Goal: Task Accomplishment & Management: Use online tool/utility

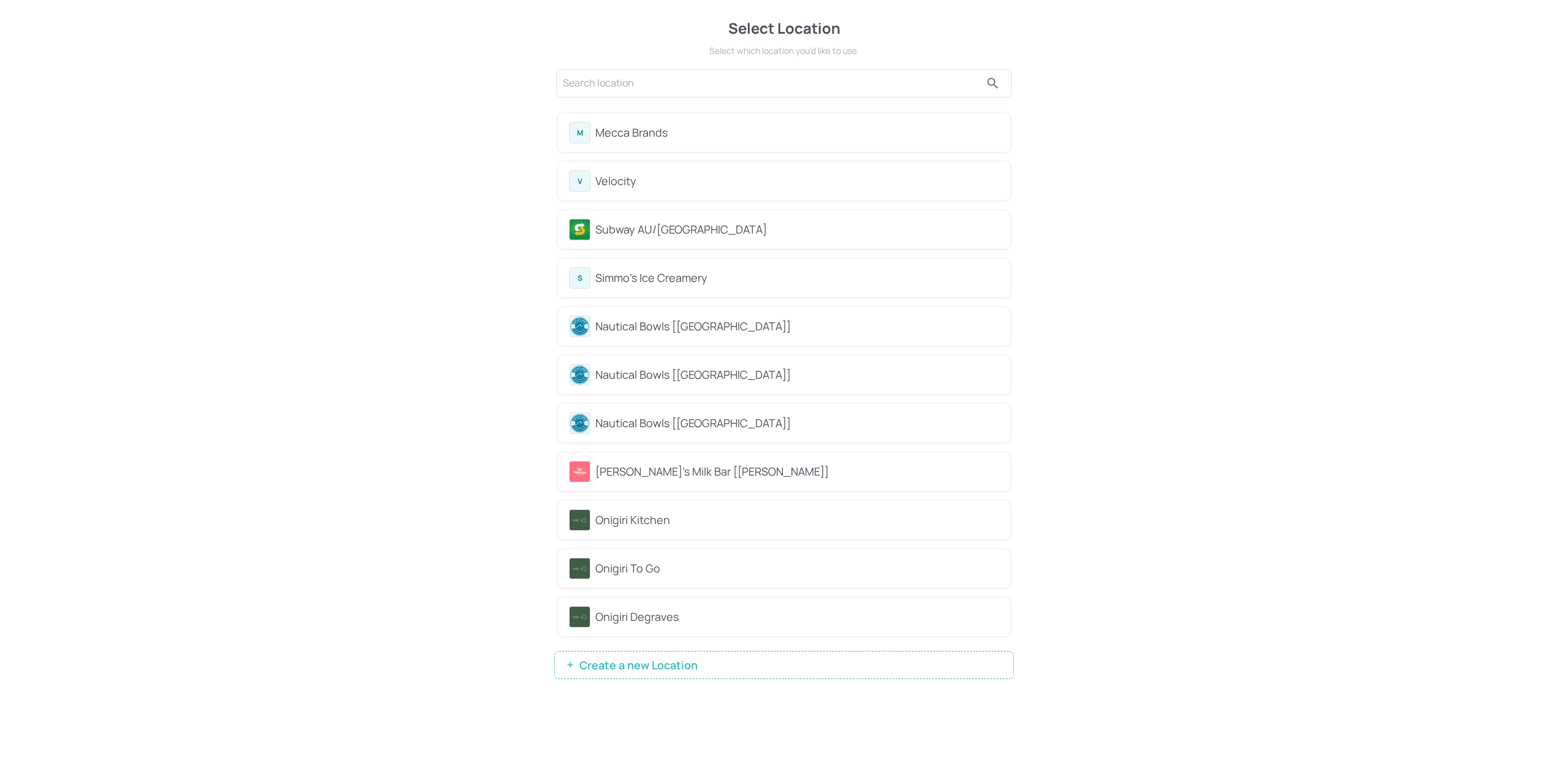
click at [828, 478] on div "Wendy's Milk Bar [Whitford]" at bounding box center [797, 471] width 404 height 16
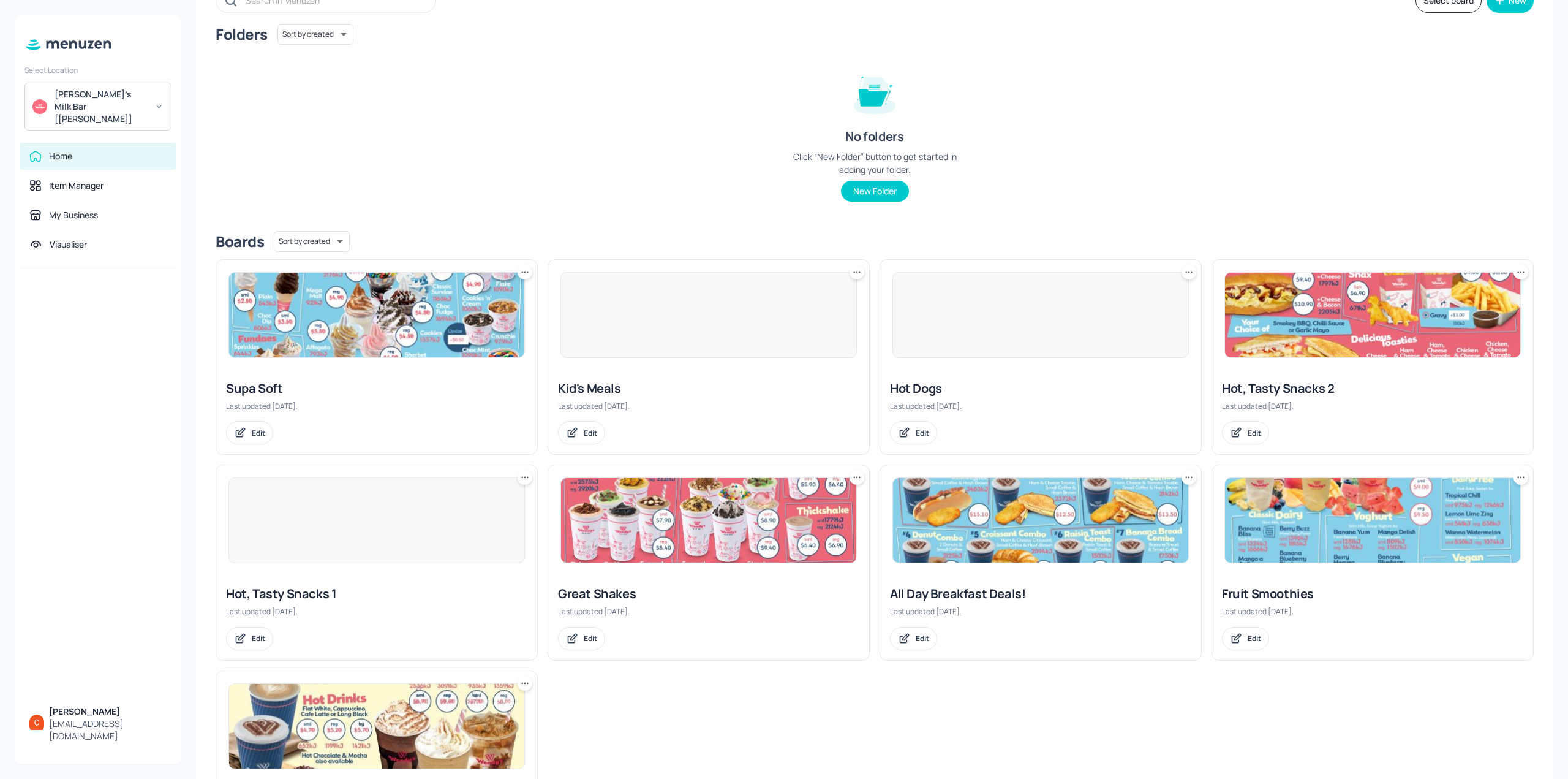
scroll to position [205, 0]
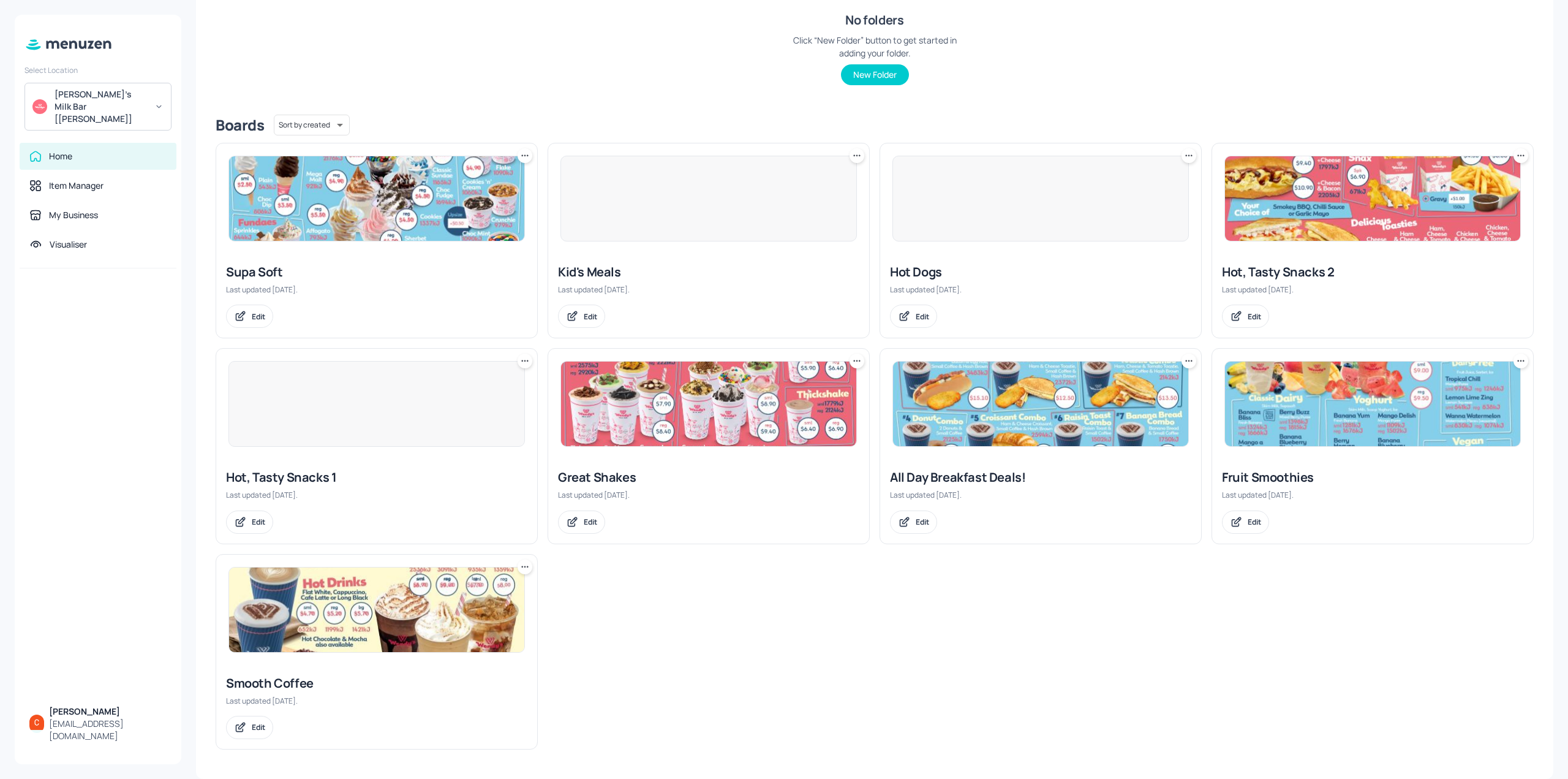
click at [337, 409] on div at bounding box center [377, 404] width 297 height 85
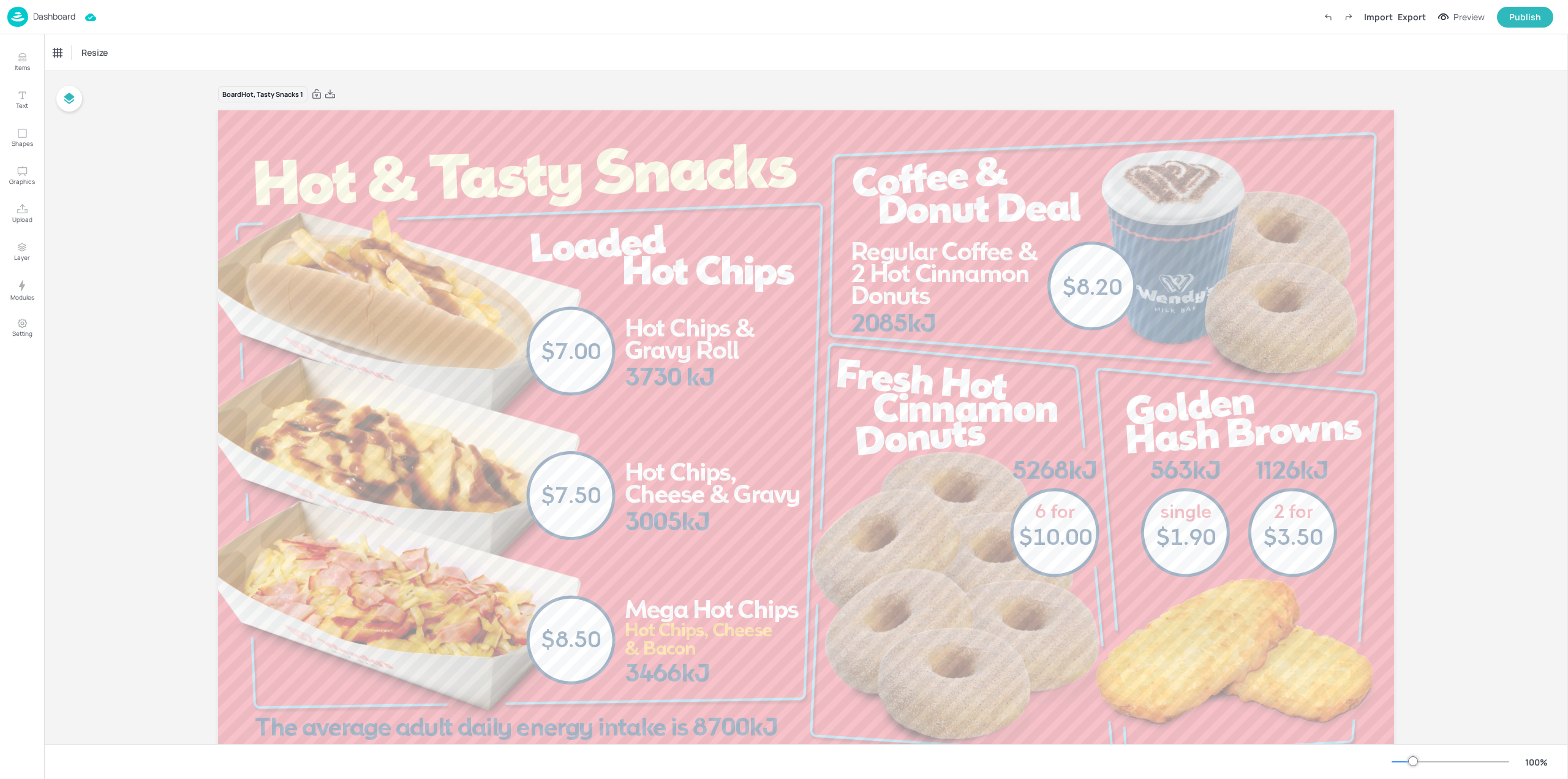
click at [52, 15] on p "Dashboard" at bounding box center [54, 15] width 43 height 8
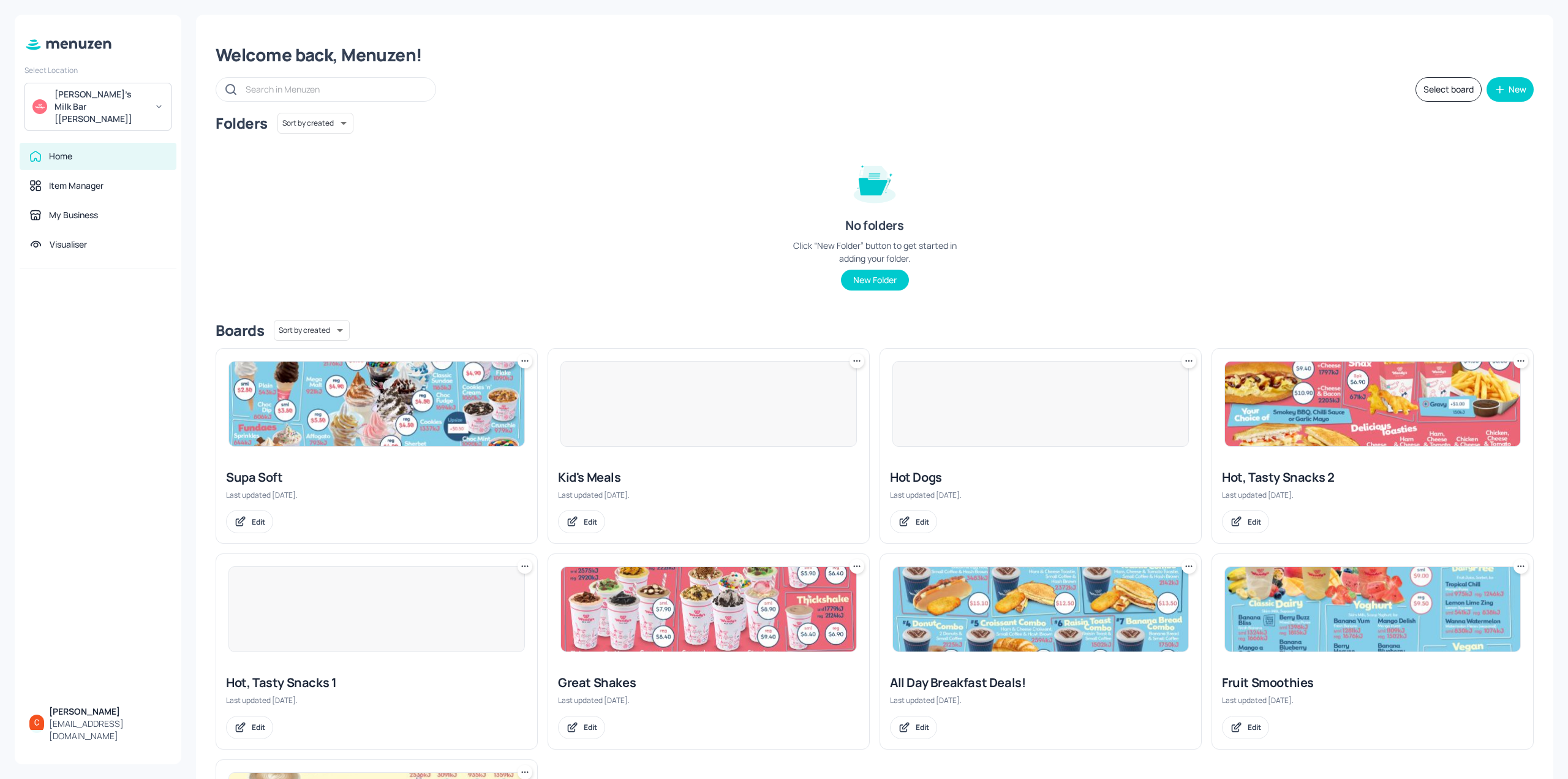
click at [305, 397] on img at bounding box center [376, 403] width 295 height 84
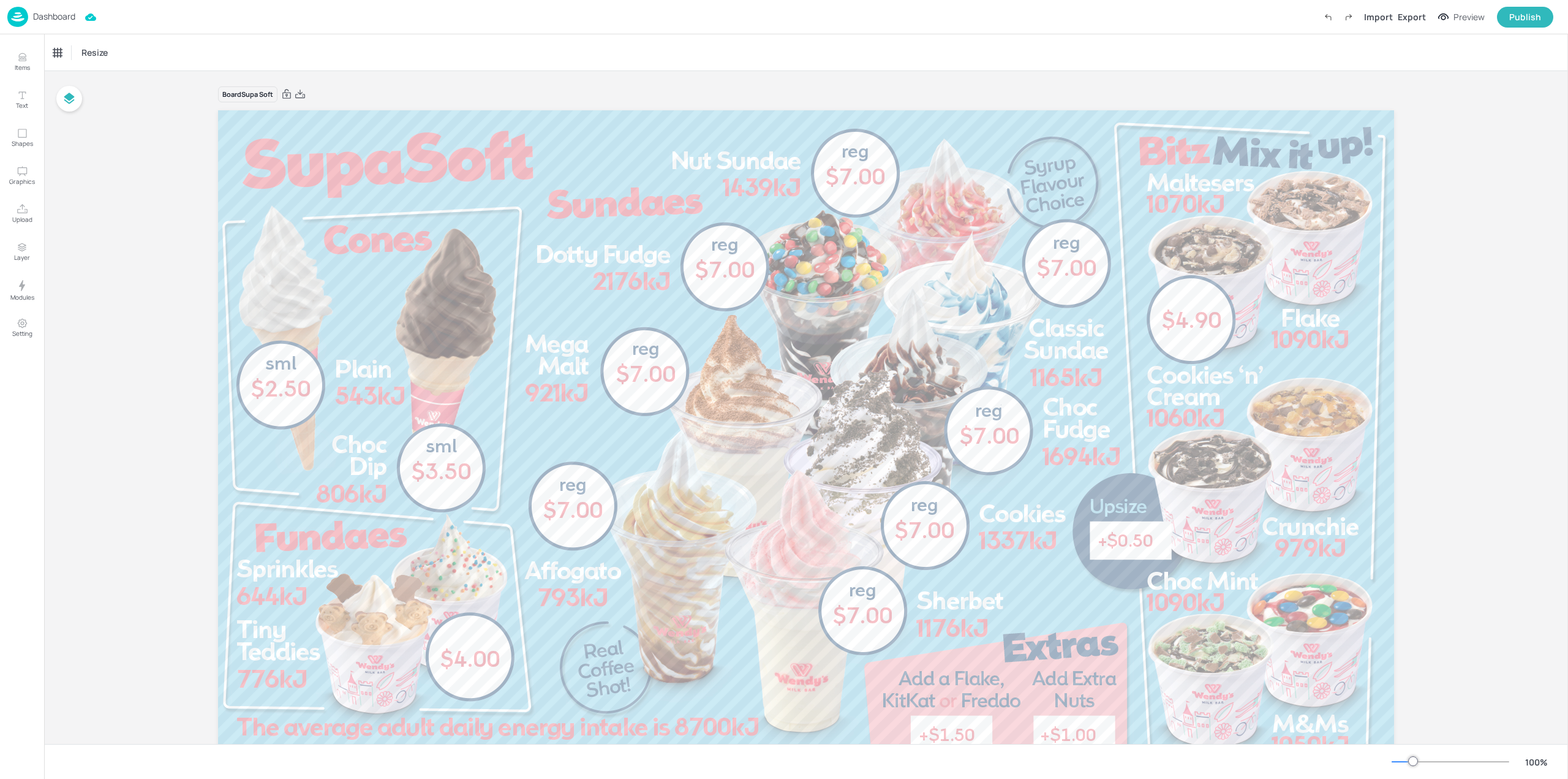
click at [18, 18] on img at bounding box center [17, 16] width 21 height 20
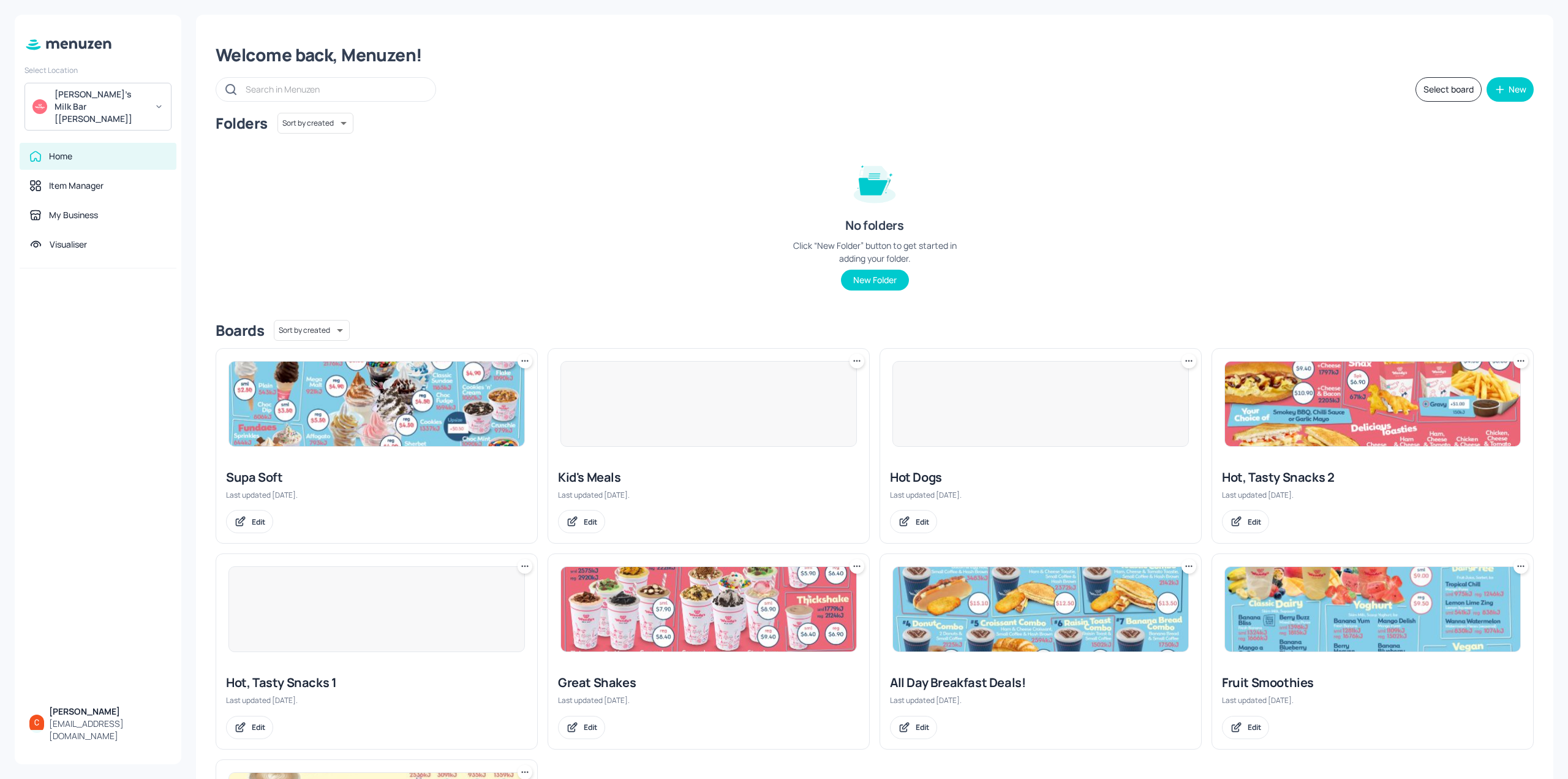
click at [718, 403] on div at bounding box center [709, 404] width 297 height 85
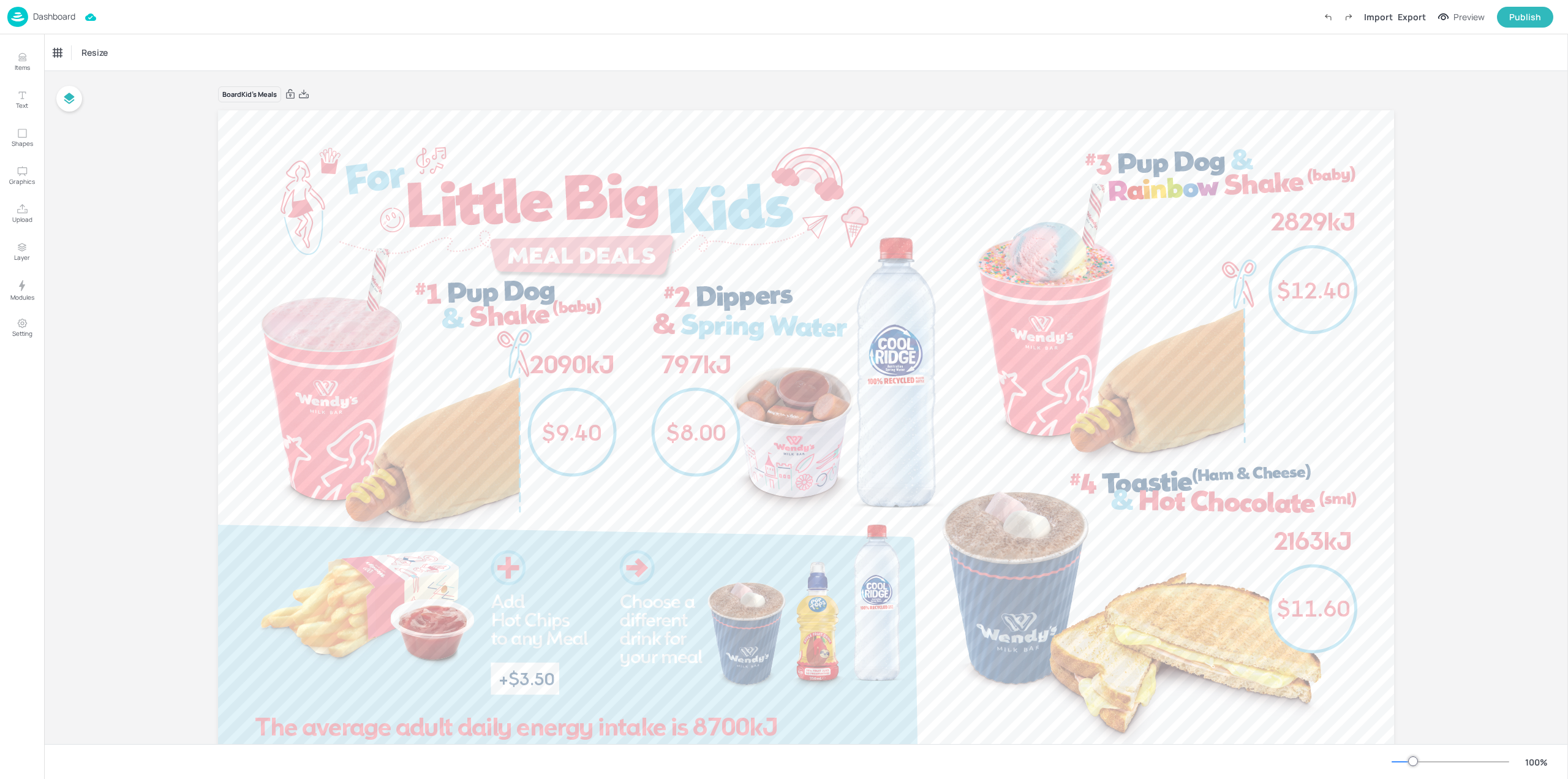
click at [18, 22] on img at bounding box center [17, 16] width 21 height 20
click at [6, 8] on div "Dashboard Saving Import Export Preview Publish" at bounding box center [784, 17] width 1568 height 35
click at [15, 15] on img at bounding box center [17, 16] width 21 height 20
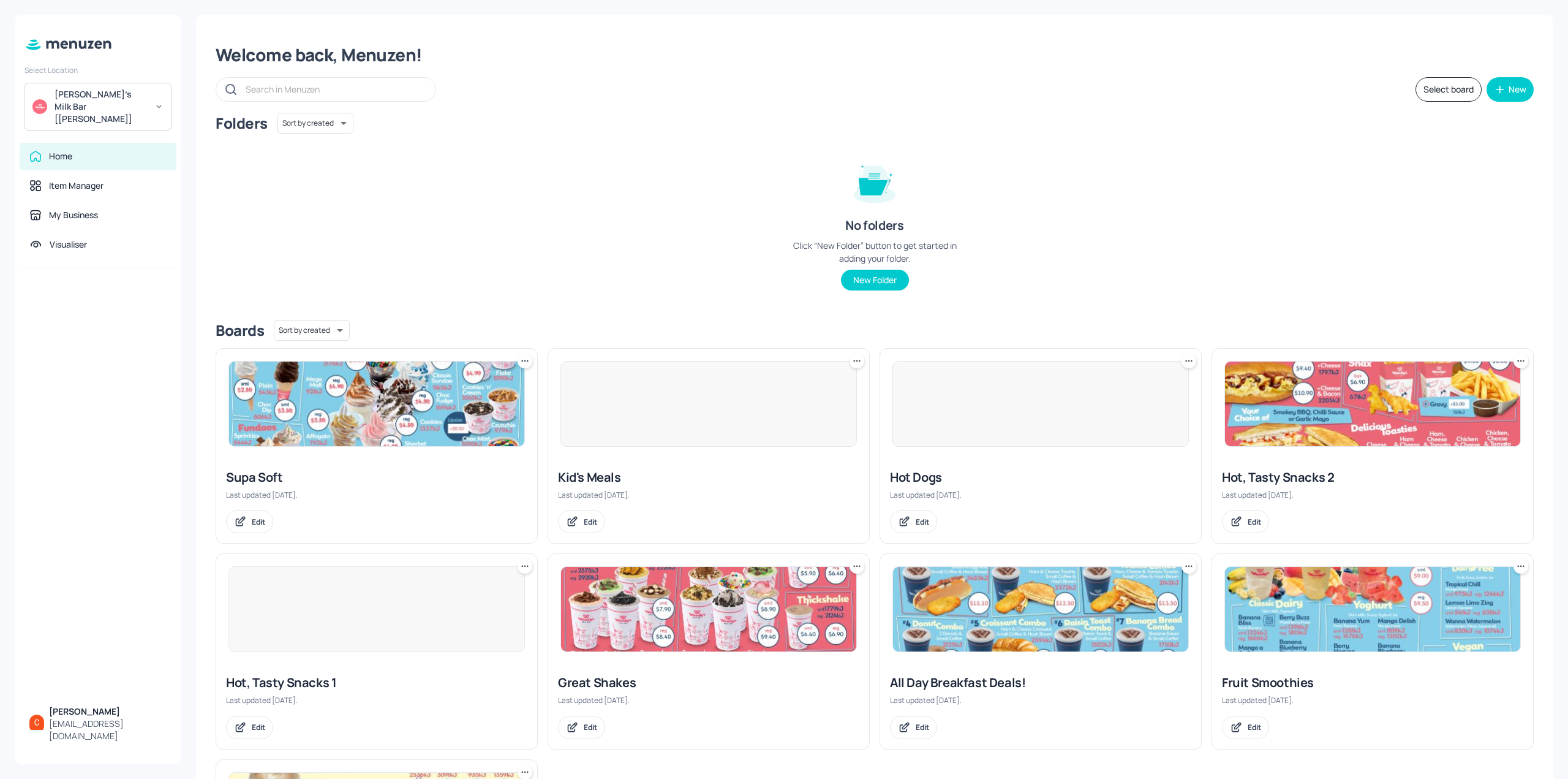
click at [376, 606] on div at bounding box center [377, 609] width 297 height 85
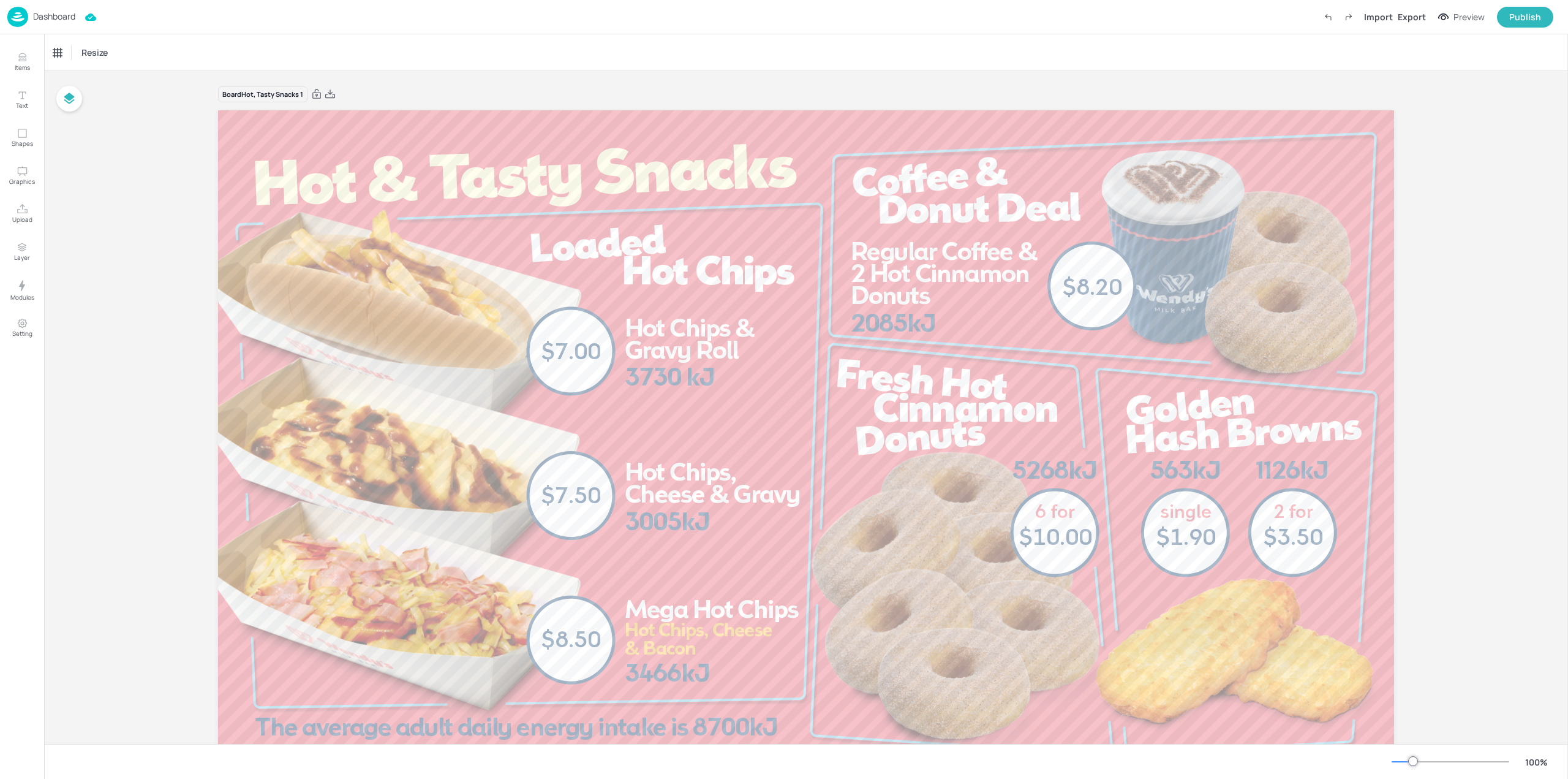
click at [22, 16] on img at bounding box center [17, 16] width 21 height 20
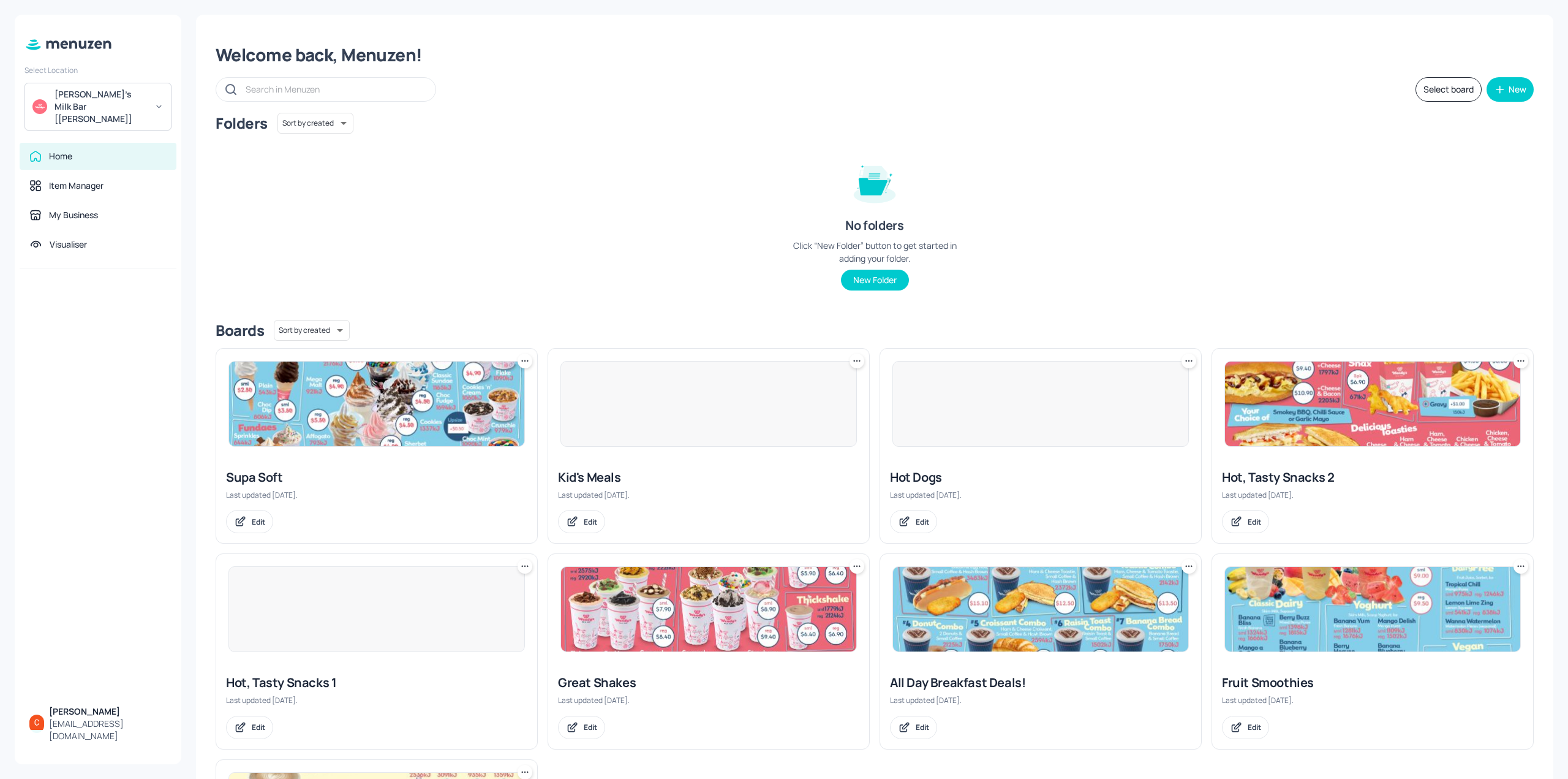
scroll to position [205, 0]
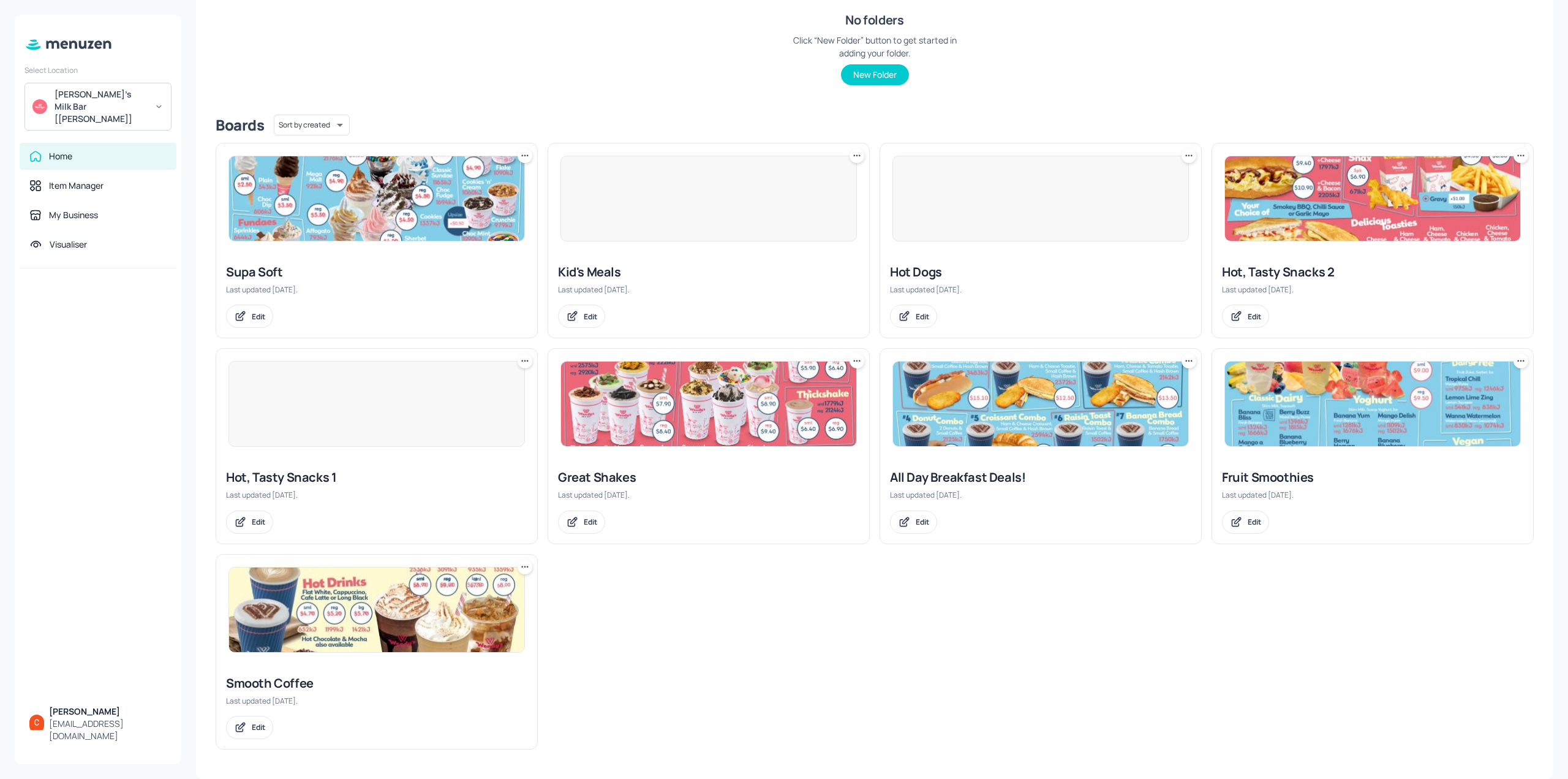
click at [1017, 199] on div at bounding box center [1040, 198] width 297 height 85
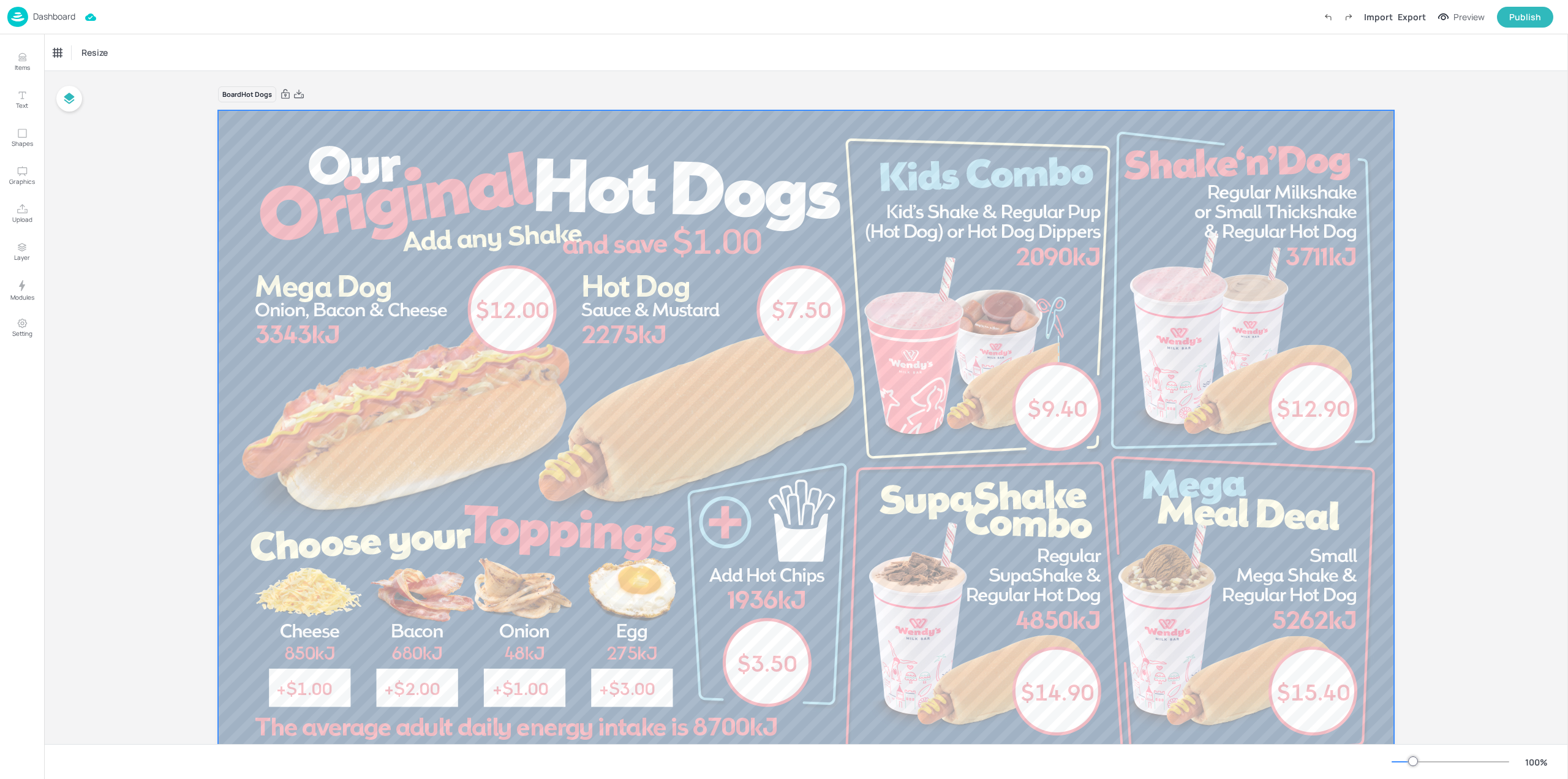
click at [1319, 204] on div at bounding box center [806, 440] width 1176 height 662
click at [1329, 220] on div at bounding box center [806, 440] width 1176 height 662
click at [17, 273] on button "Modules" at bounding box center [22, 290] width 35 height 35
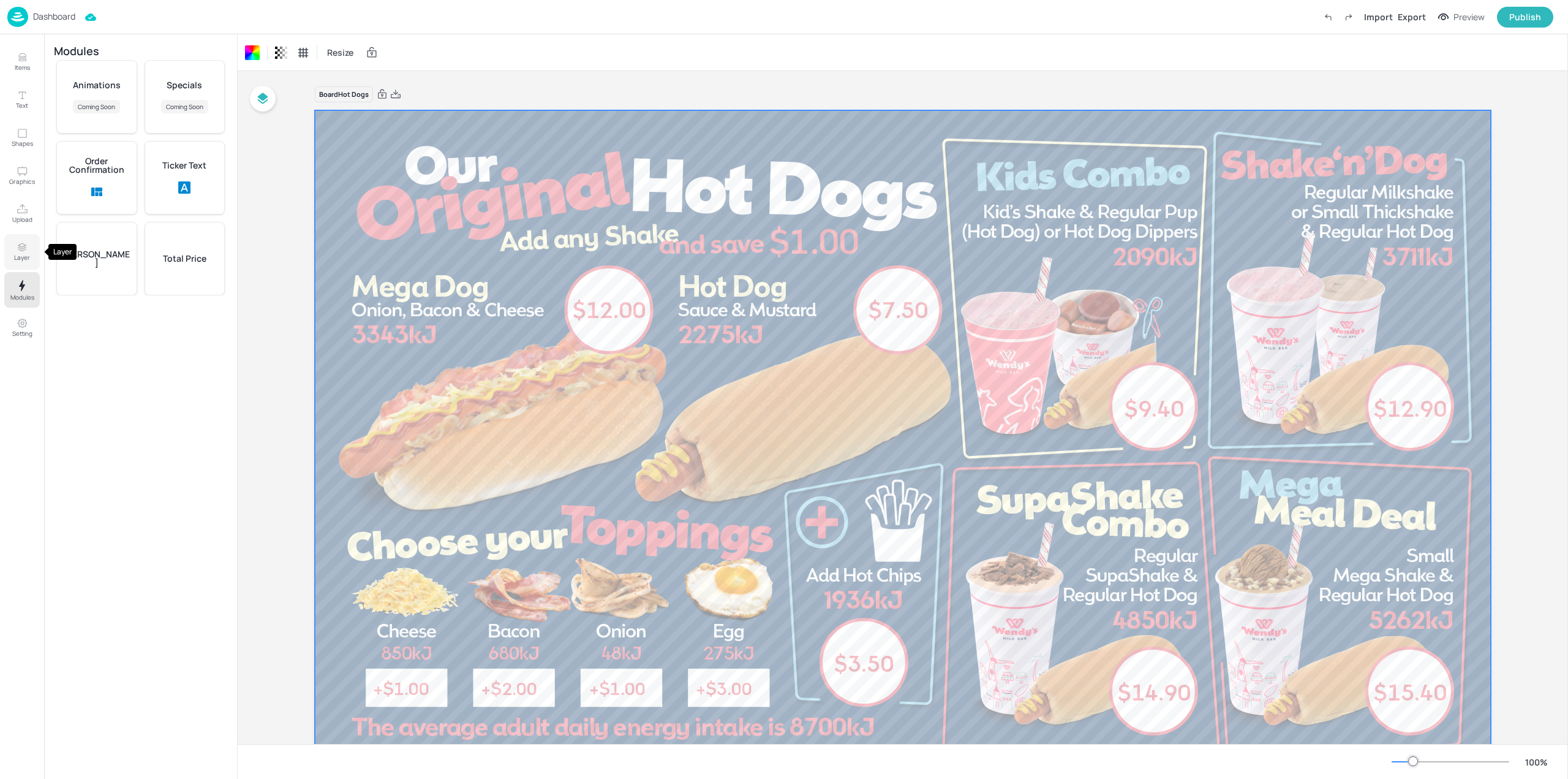
click at [16, 245] on icon "Layer" at bounding box center [22, 247] width 11 height 12
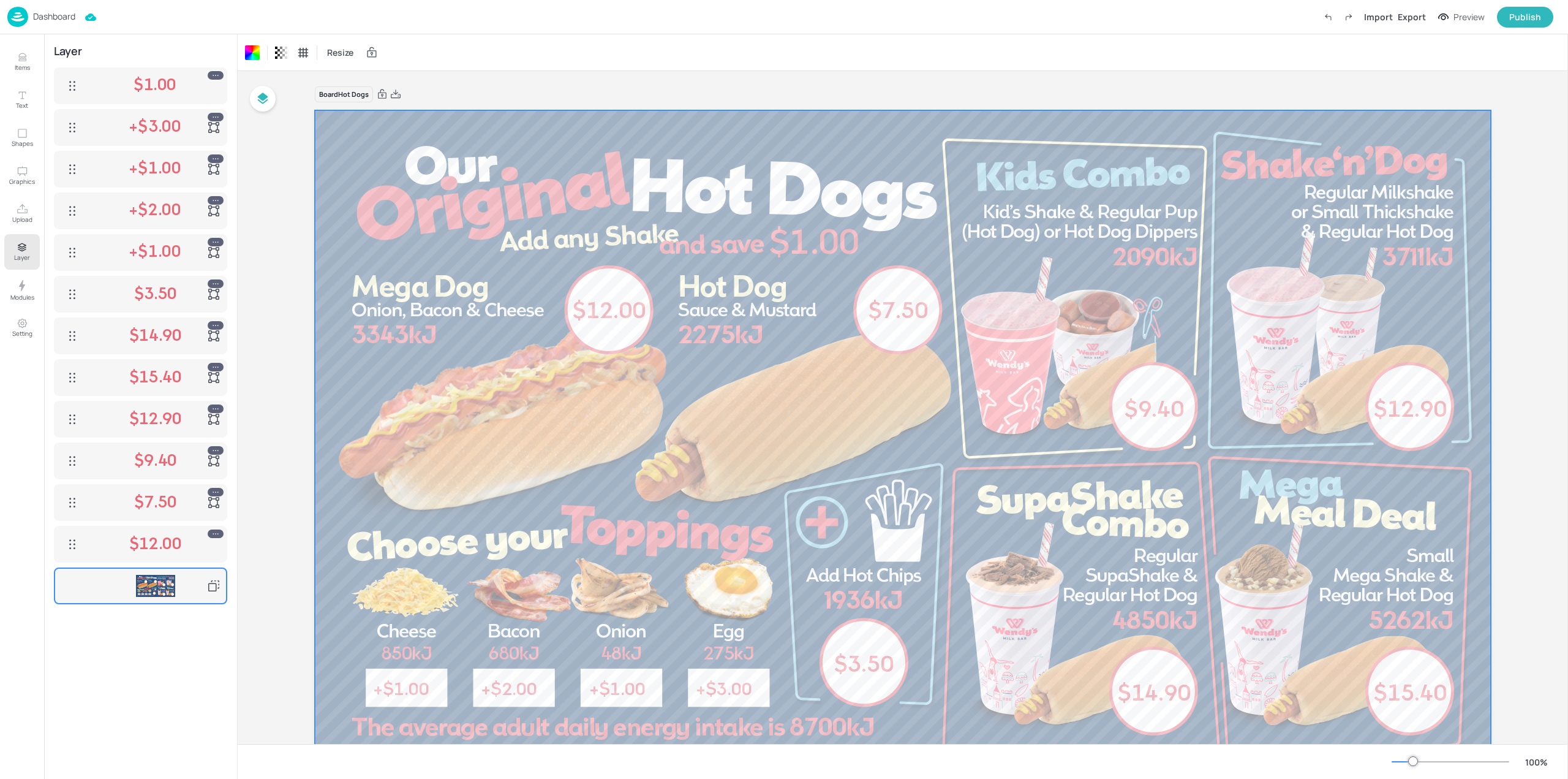
click at [84, 543] on div "$12.00" at bounding box center [155, 544] width 142 height 22
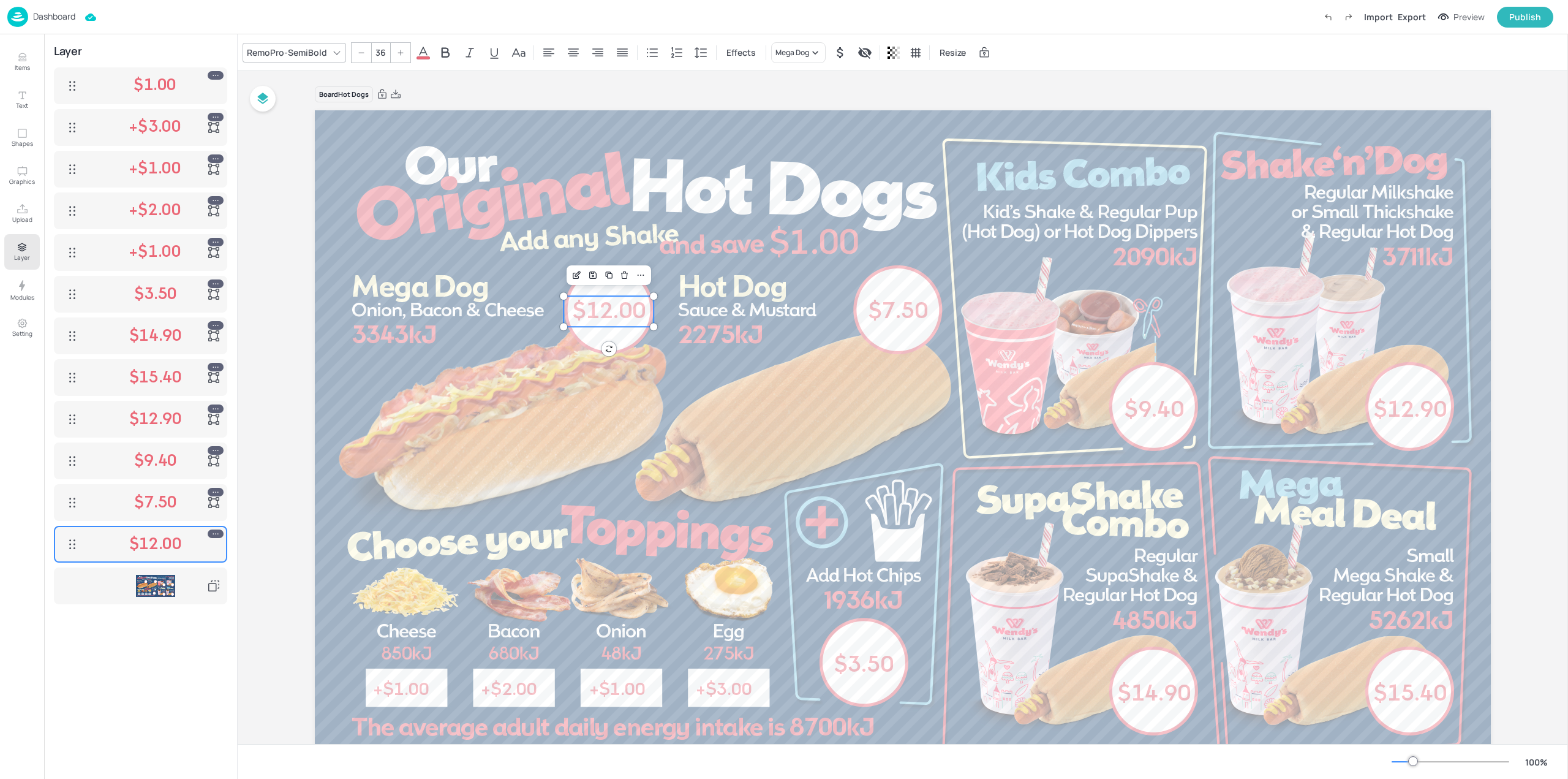
click at [108, 504] on div "$7.50" at bounding box center [155, 502] width 142 height 22
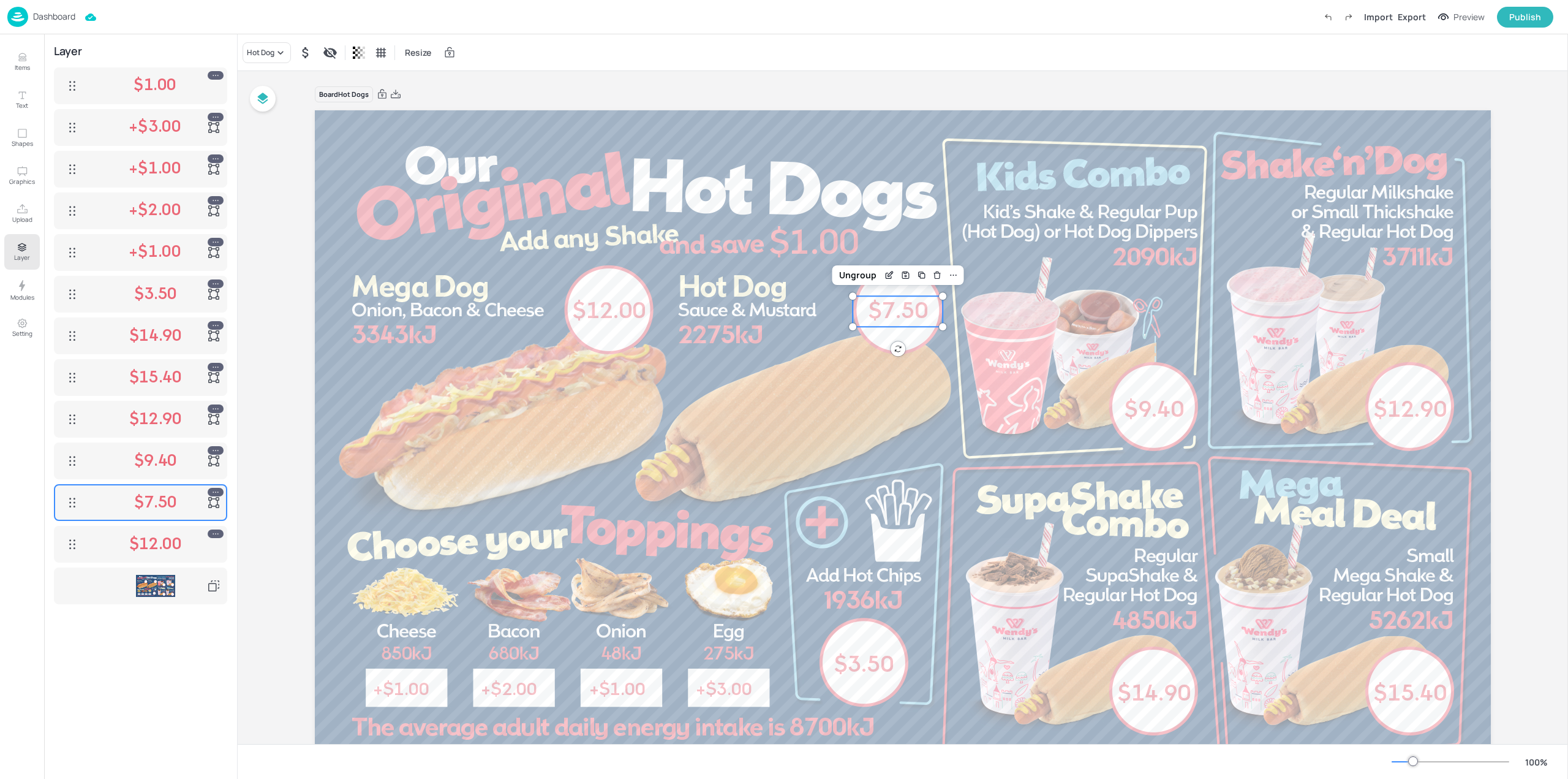
click at [98, 463] on div "$9.40" at bounding box center [155, 460] width 142 height 22
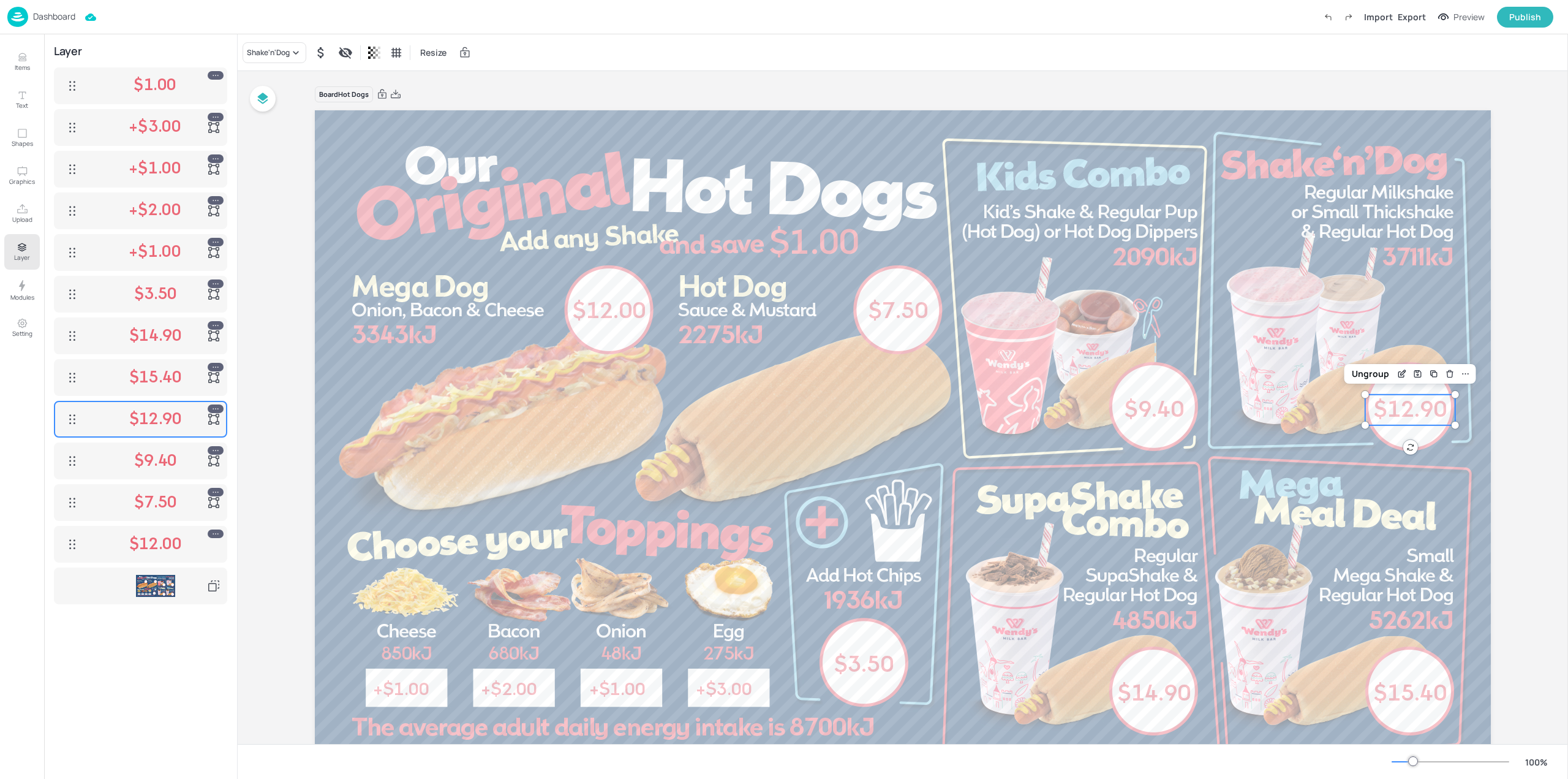
click at [99, 430] on div "$12.90" at bounding box center [155, 419] width 142 height 22
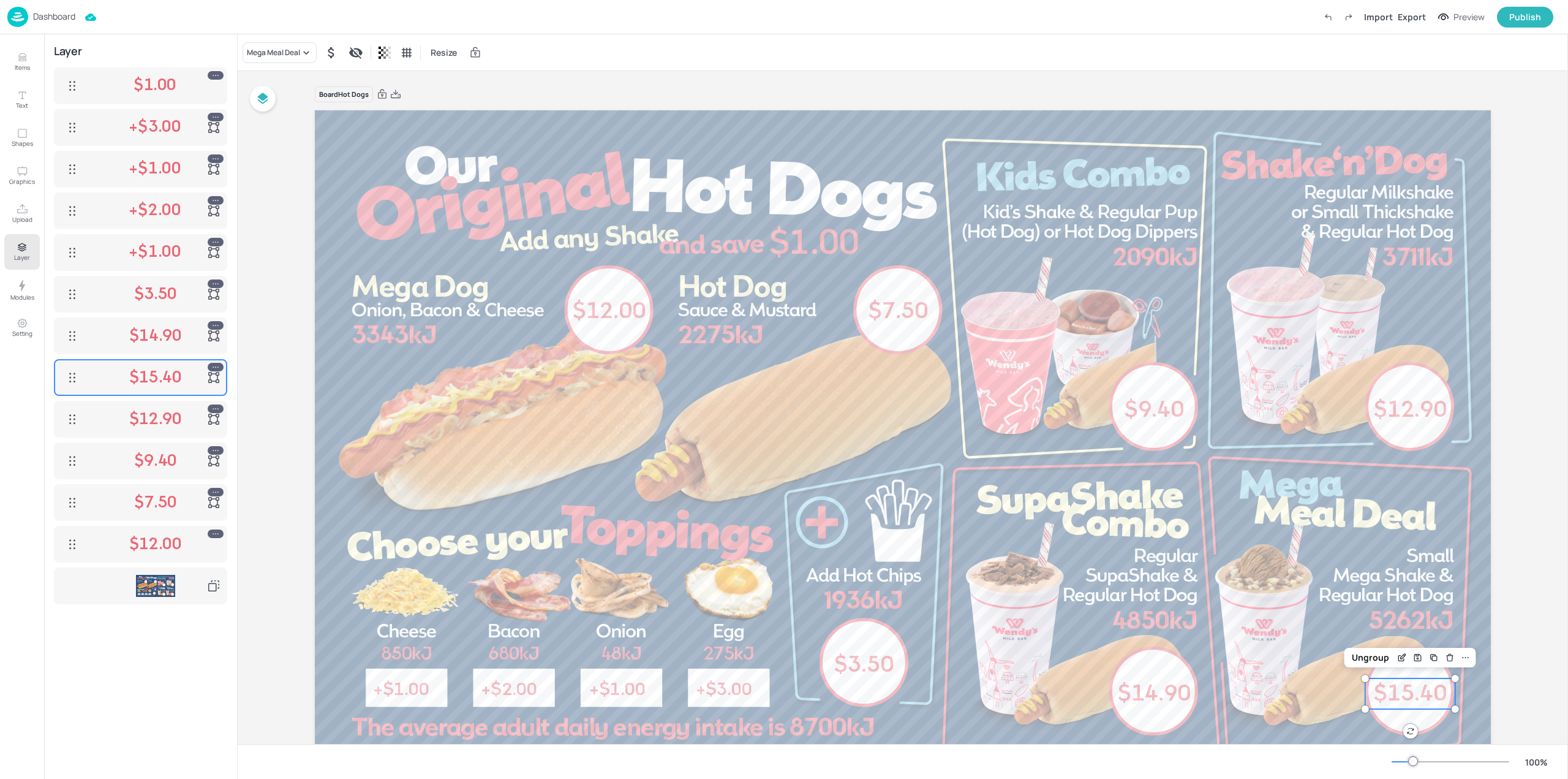
click at [106, 376] on div "$15.40" at bounding box center [155, 378] width 142 height 22
click at [105, 348] on div "$14.90" at bounding box center [141, 335] width 162 height 25
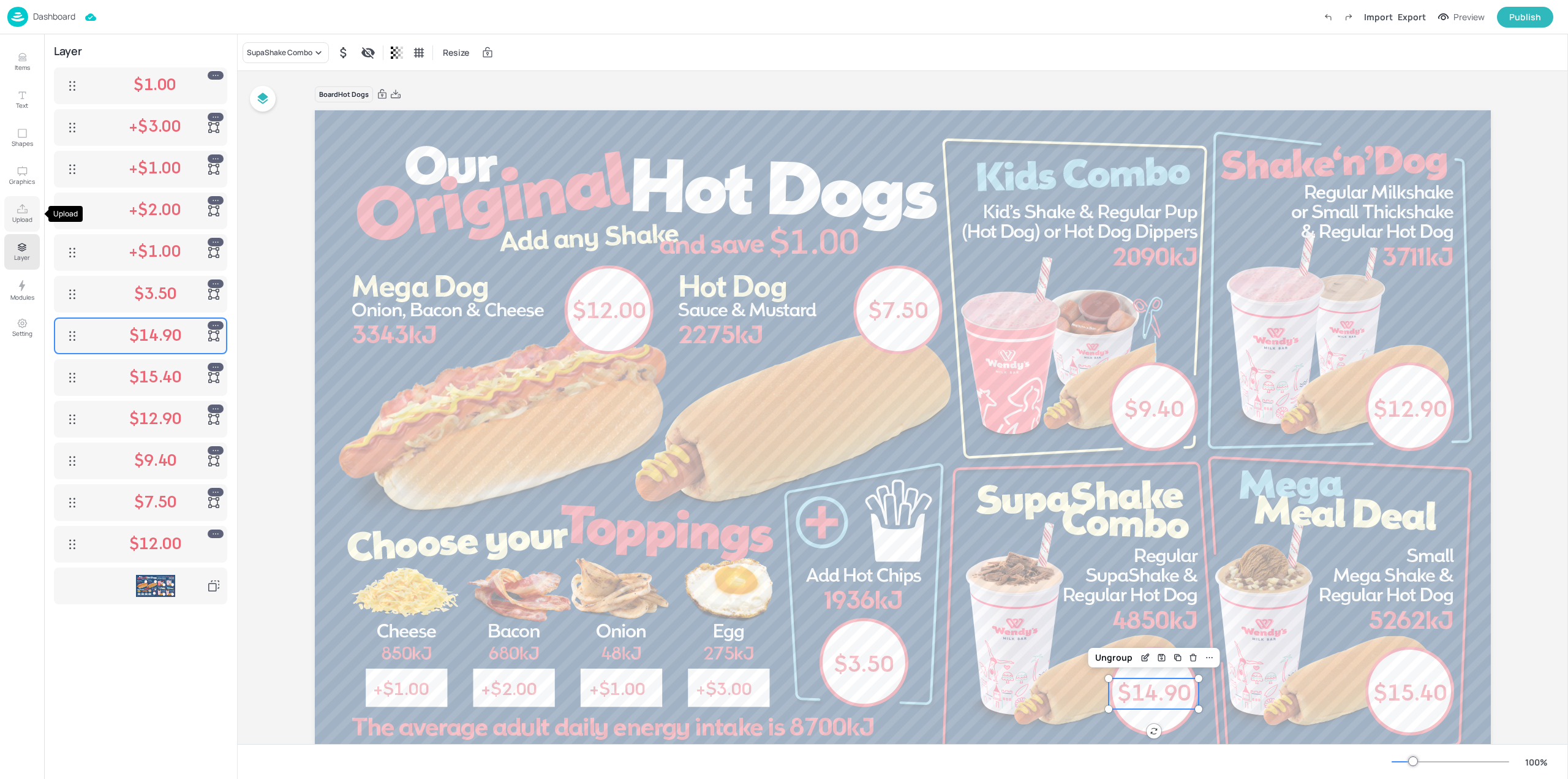
click at [22, 214] on icon "Upload" at bounding box center [22, 209] width 12 height 12
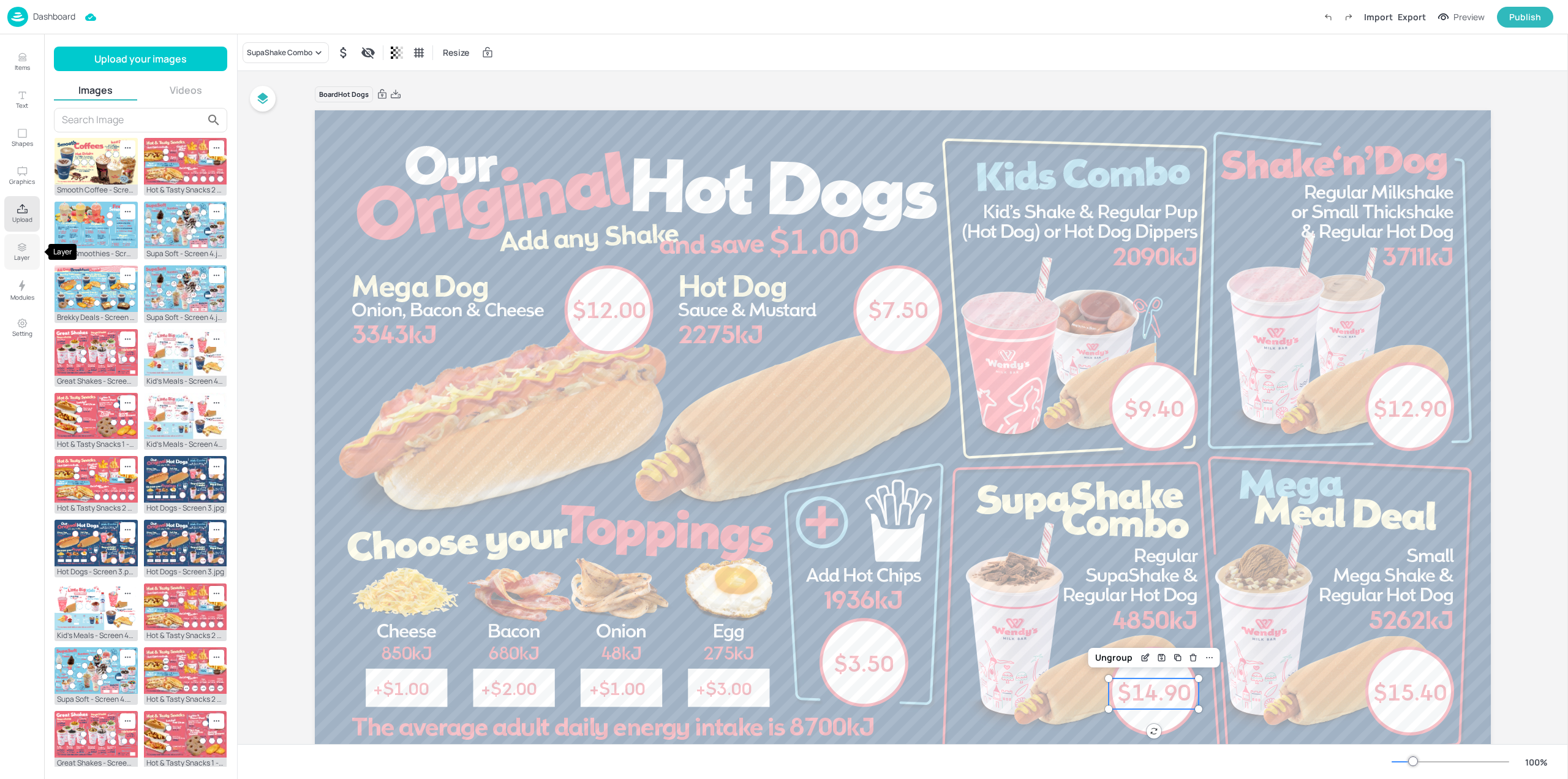
click at [20, 245] on icon "Layer" at bounding box center [22, 247] width 11 height 12
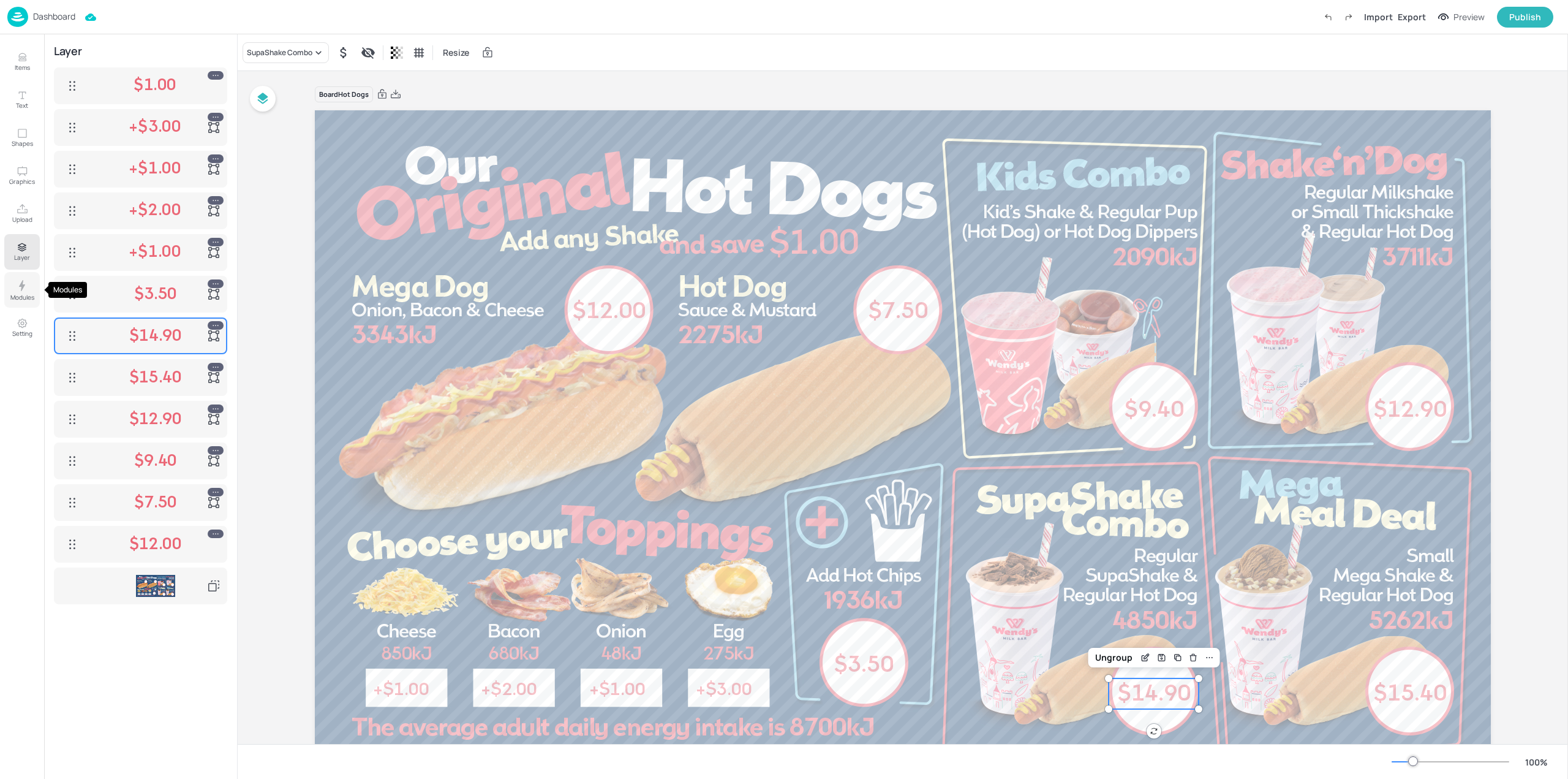
click at [12, 287] on button "Modules" at bounding box center [22, 290] width 35 height 35
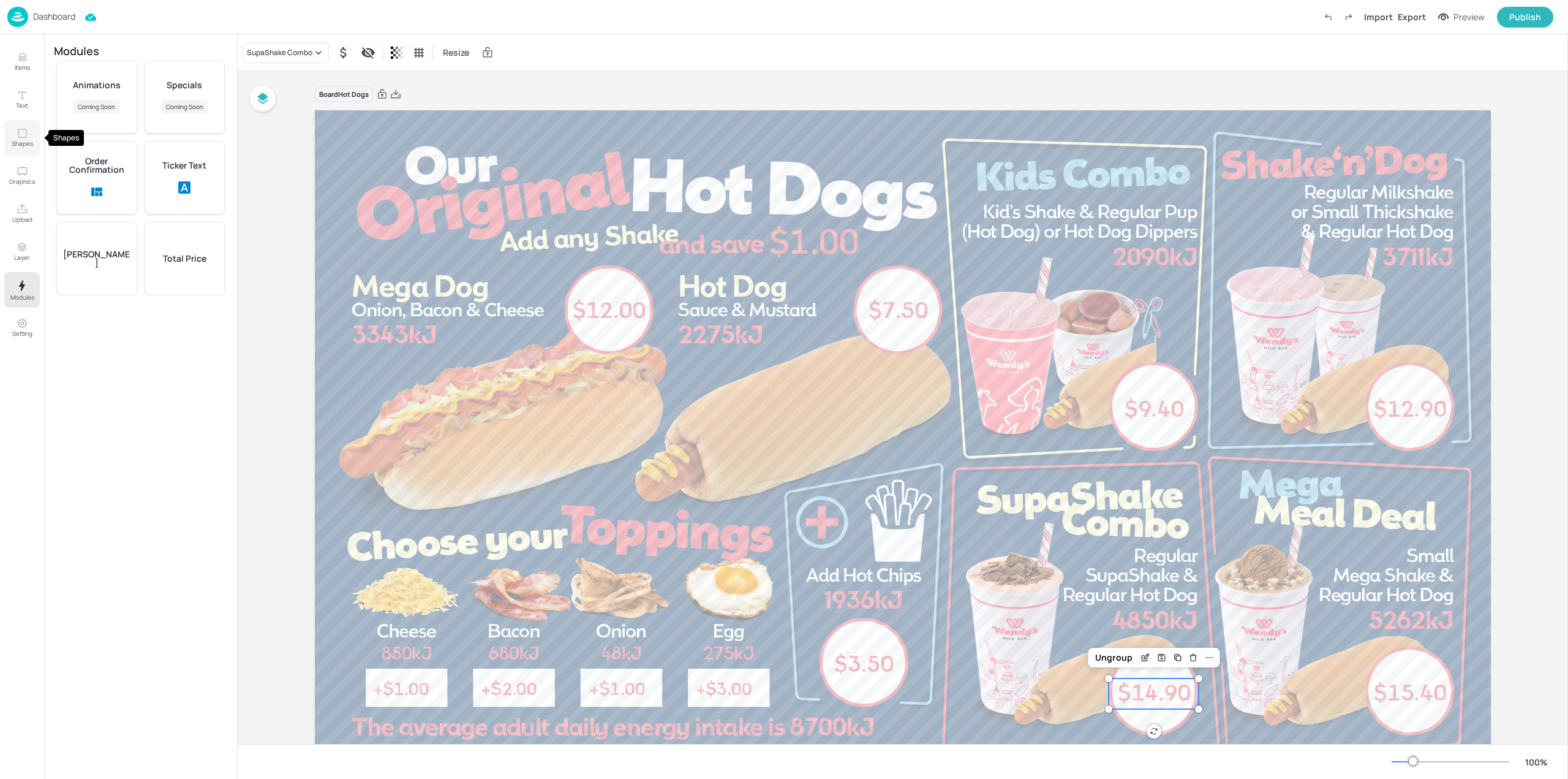
click at [12, 133] on button "Shapes" at bounding box center [22, 137] width 35 height 35
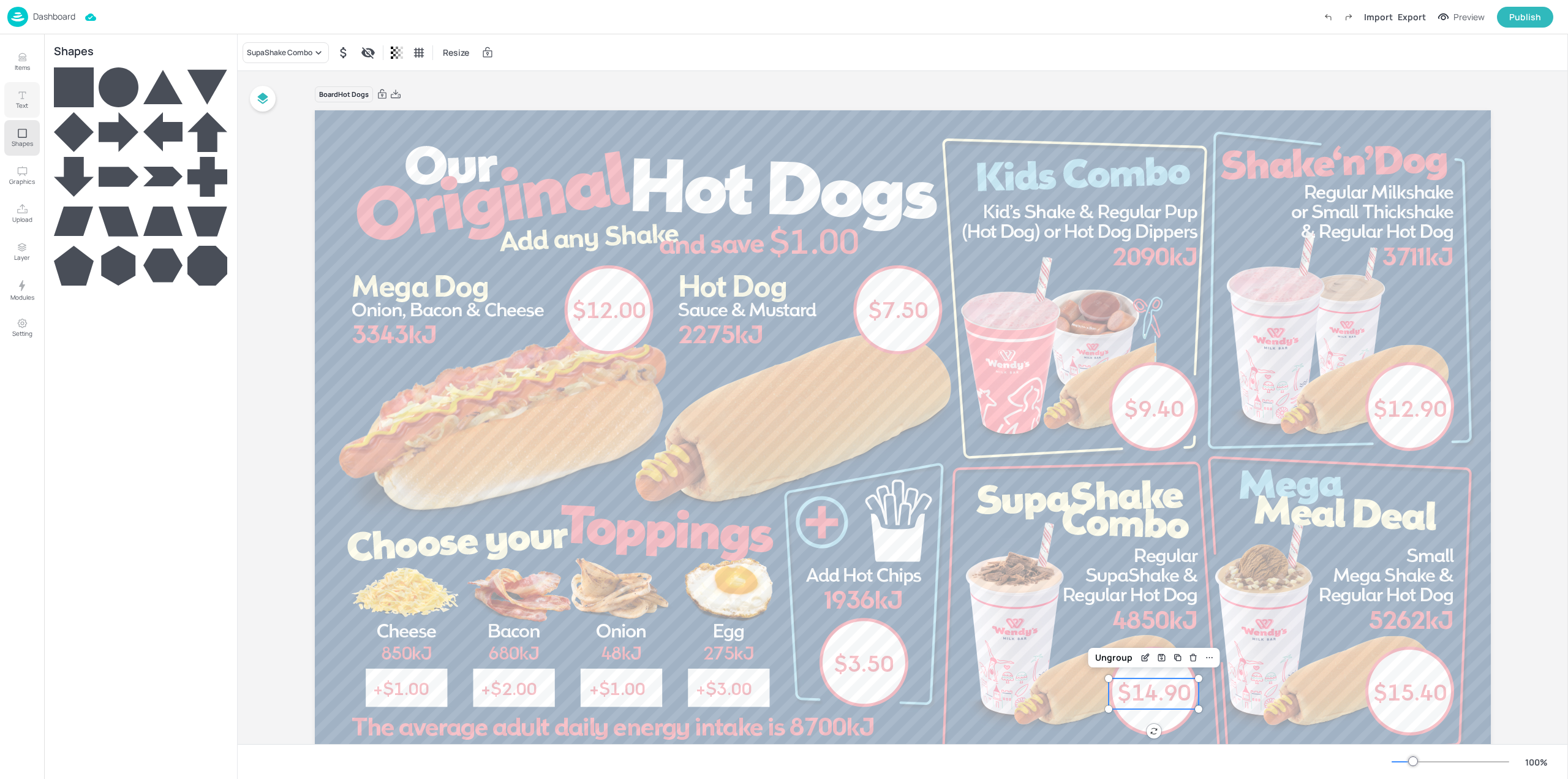
click at [16, 97] on icon "Text" at bounding box center [22, 95] width 12 height 12
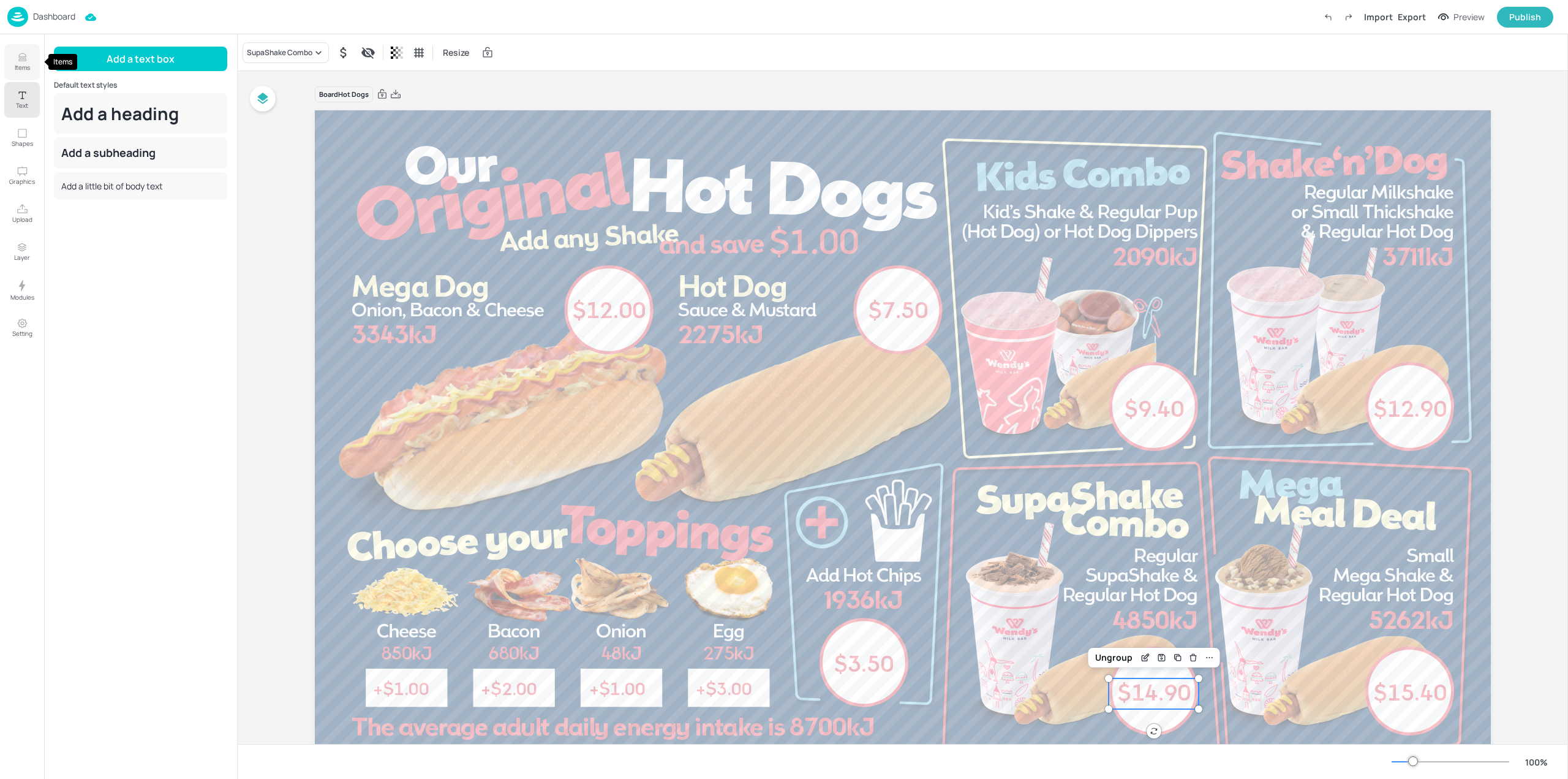
click at [24, 53] on icon "Items" at bounding box center [22, 57] width 12 height 12
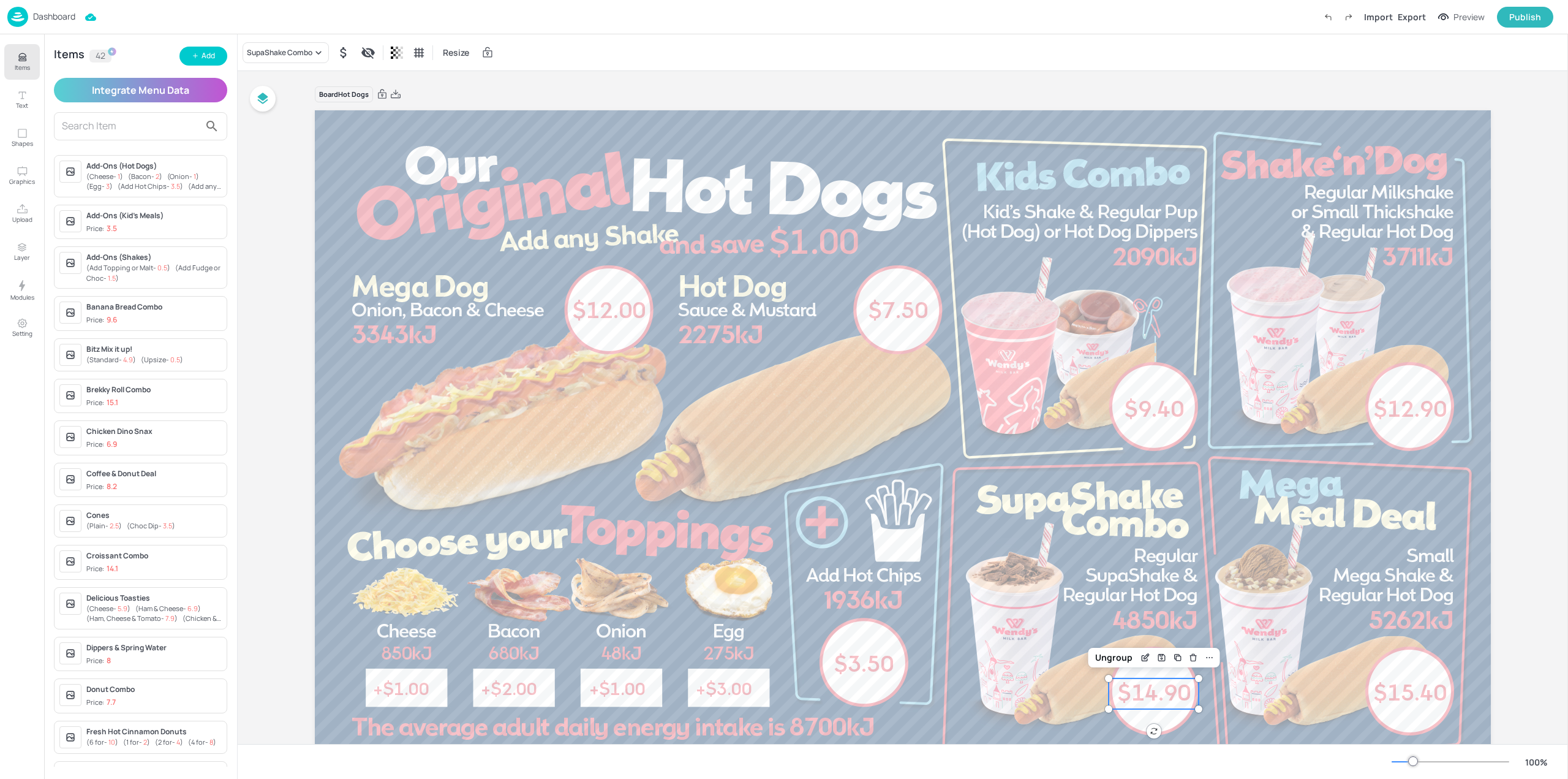
click at [162, 127] on input "text" at bounding box center [131, 126] width 138 height 20
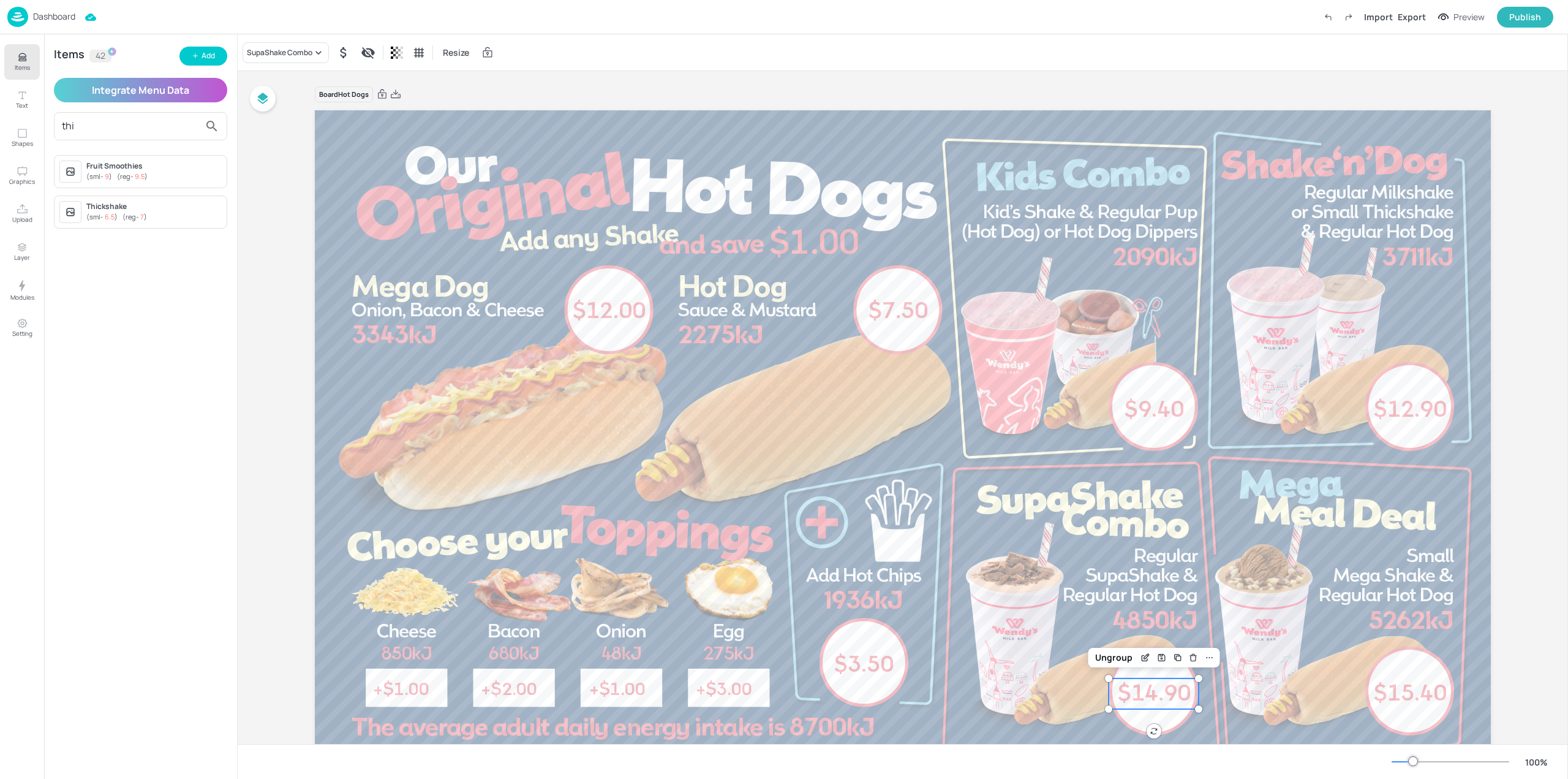
type input "thi"
click at [167, 205] on div "Thickshake" at bounding box center [153, 206] width 135 height 11
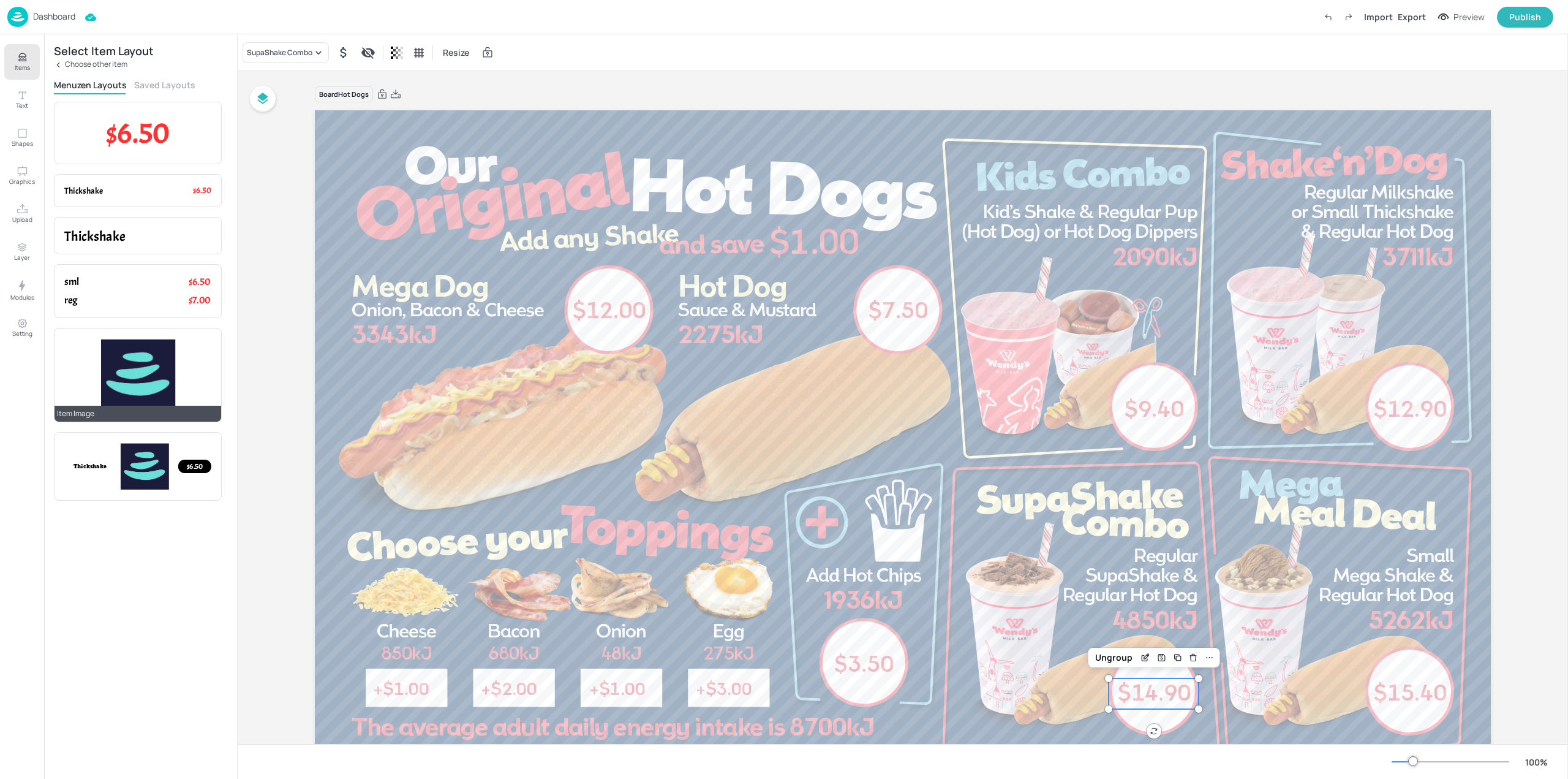
click at [92, 376] on div at bounding box center [138, 375] width 147 height 74
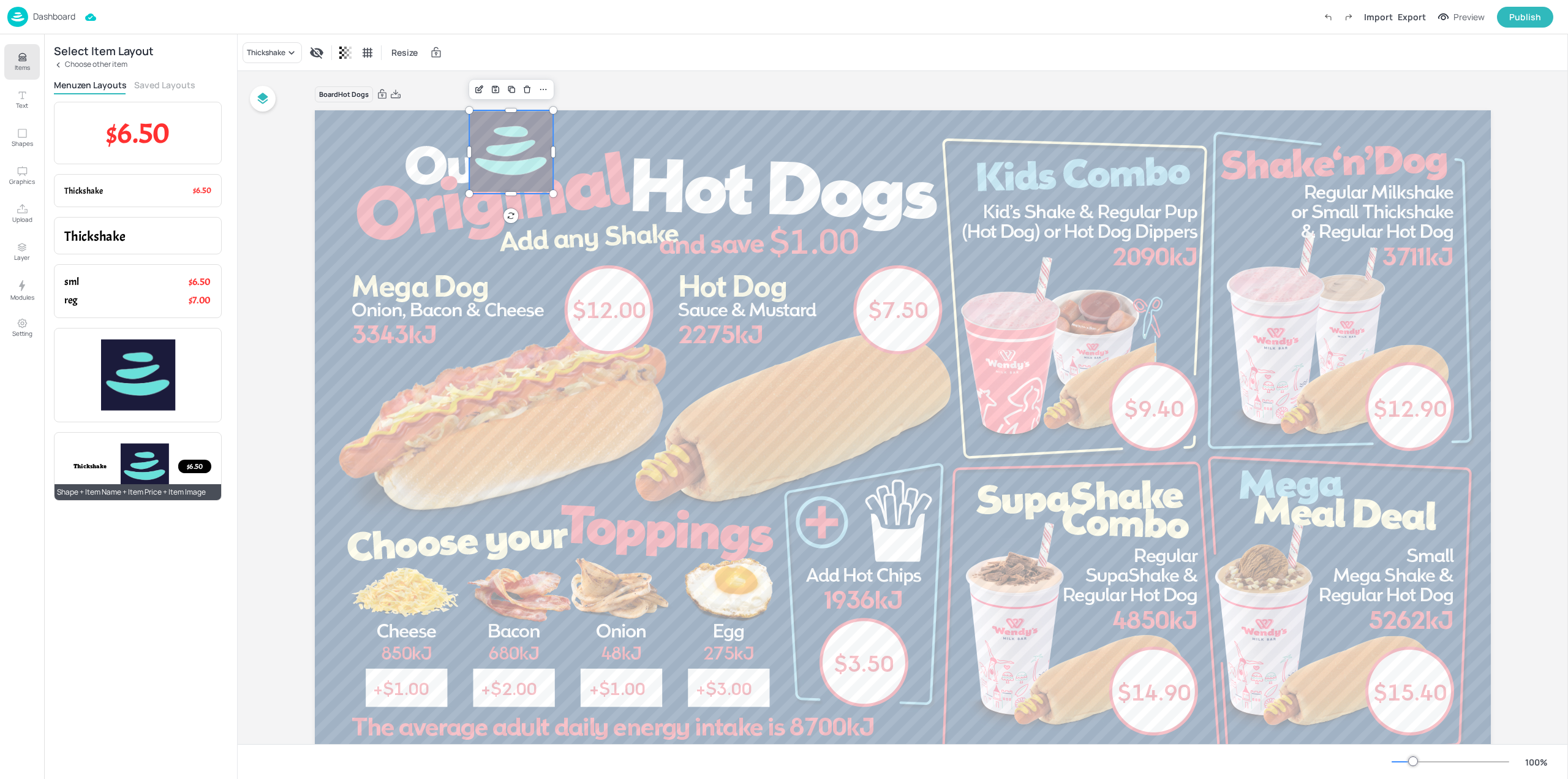
click at [82, 451] on div "Thickshake $6.50" at bounding box center [138, 466] width 147 height 48
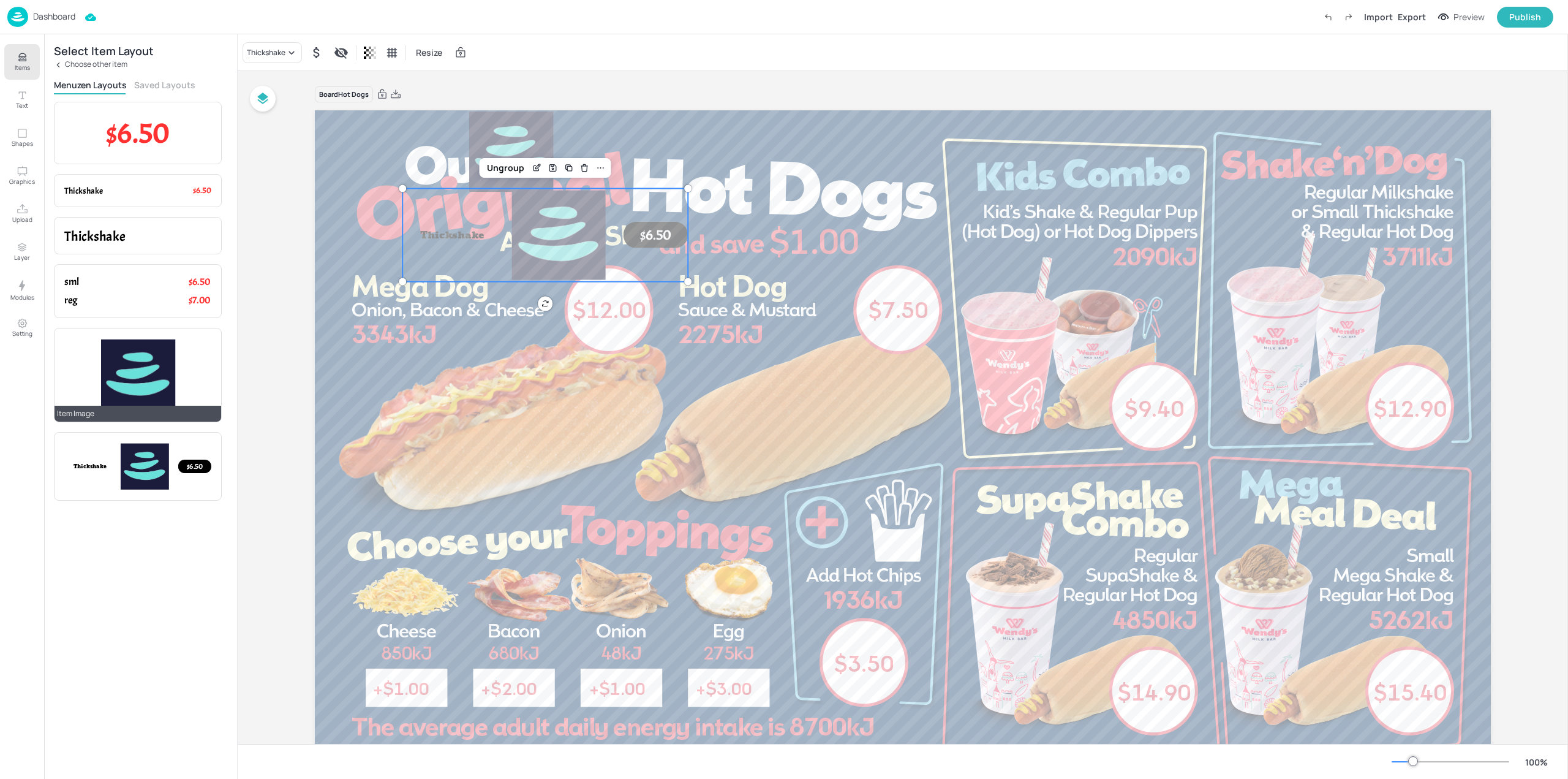
click at [80, 414] on div "Item Image" at bounding box center [138, 414] width 167 height 16
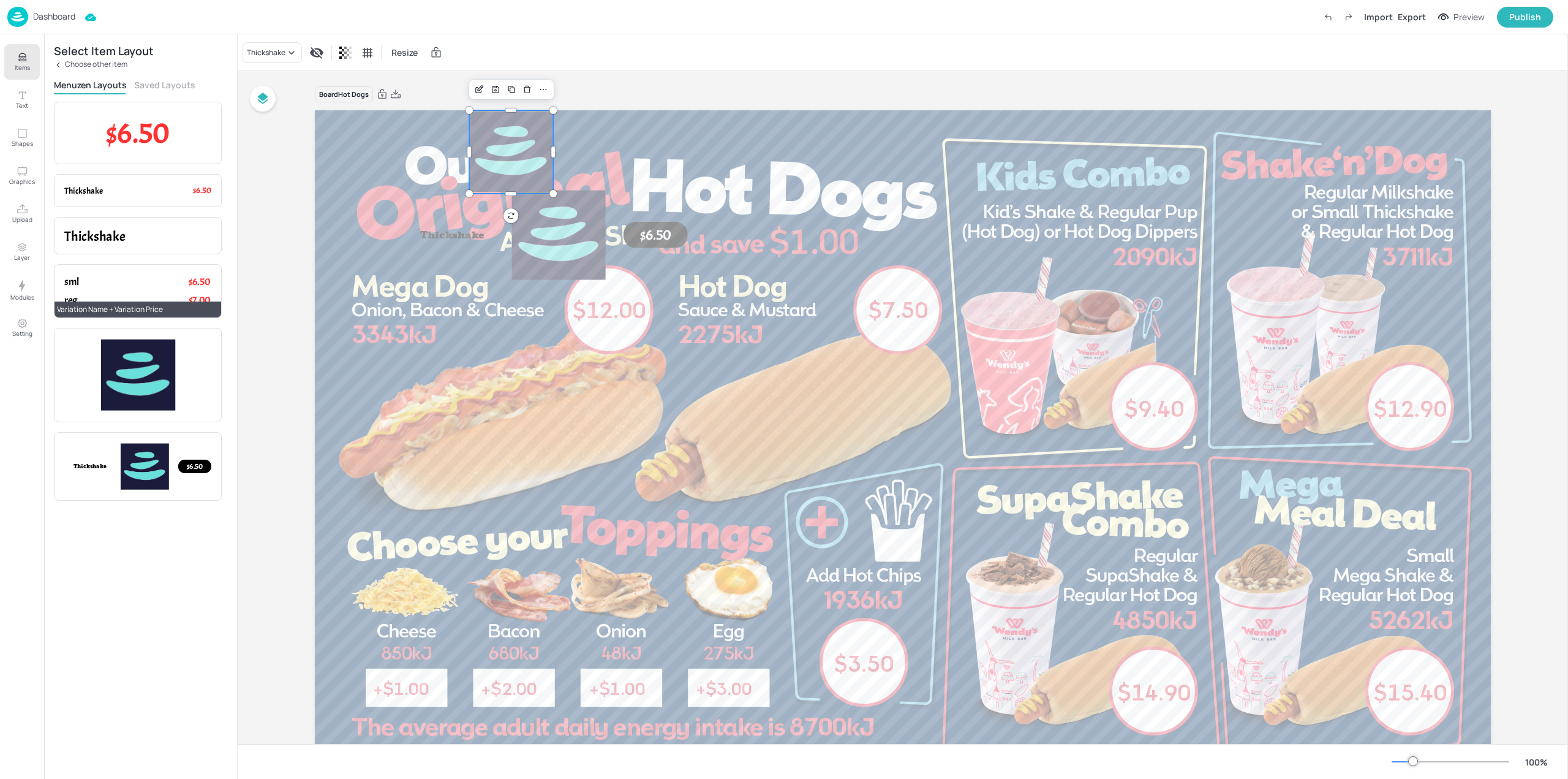
click at [100, 277] on p "sml" at bounding box center [114, 281] width 101 height 15
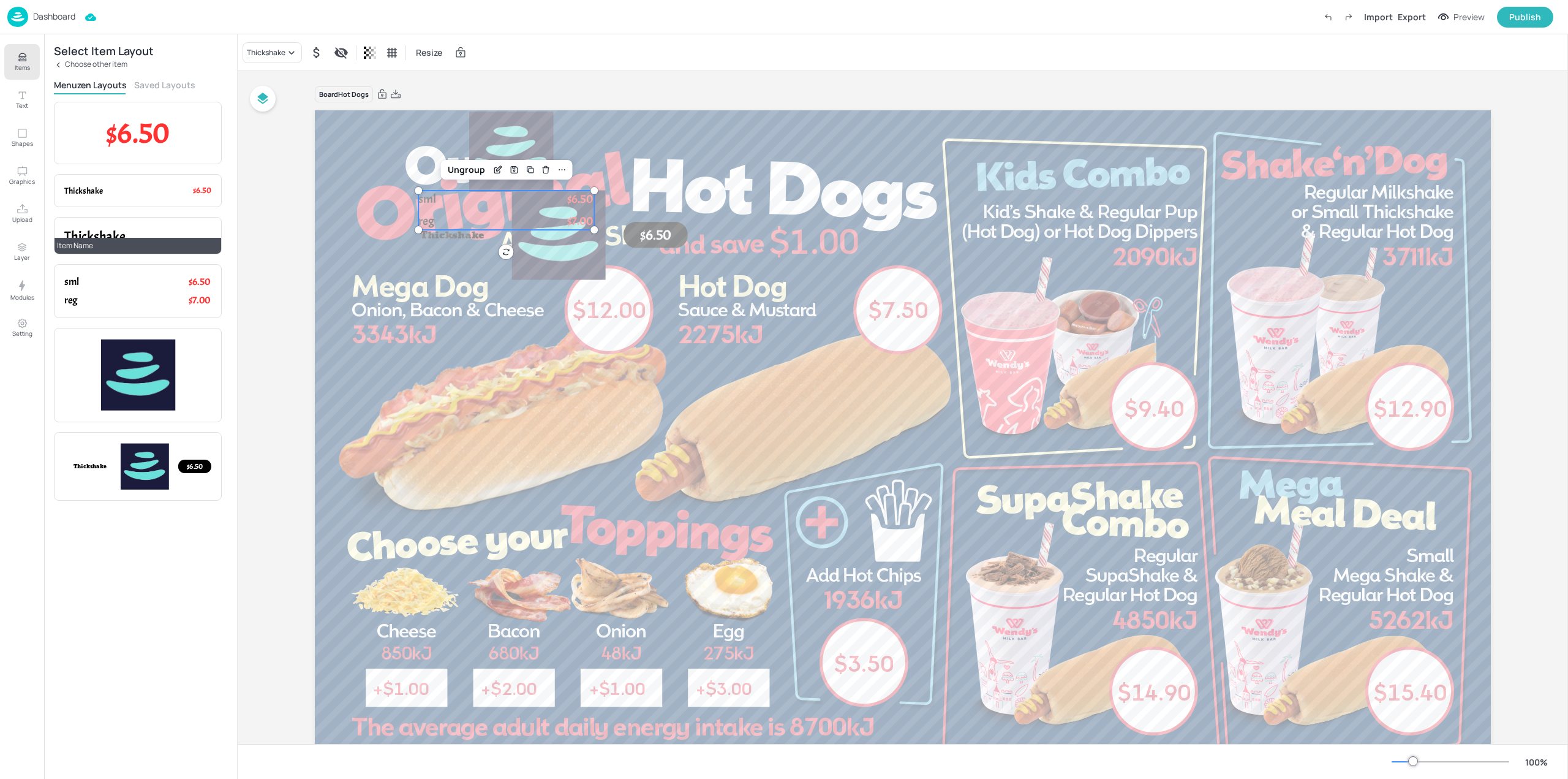
click at [143, 237] on p "Thickshake" at bounding box center [138, 236] width 147 height 19
click at [141, 221] on div "Thickshake Item Name" at bounding box center [137, 235] width 168 height 37
type input "--"
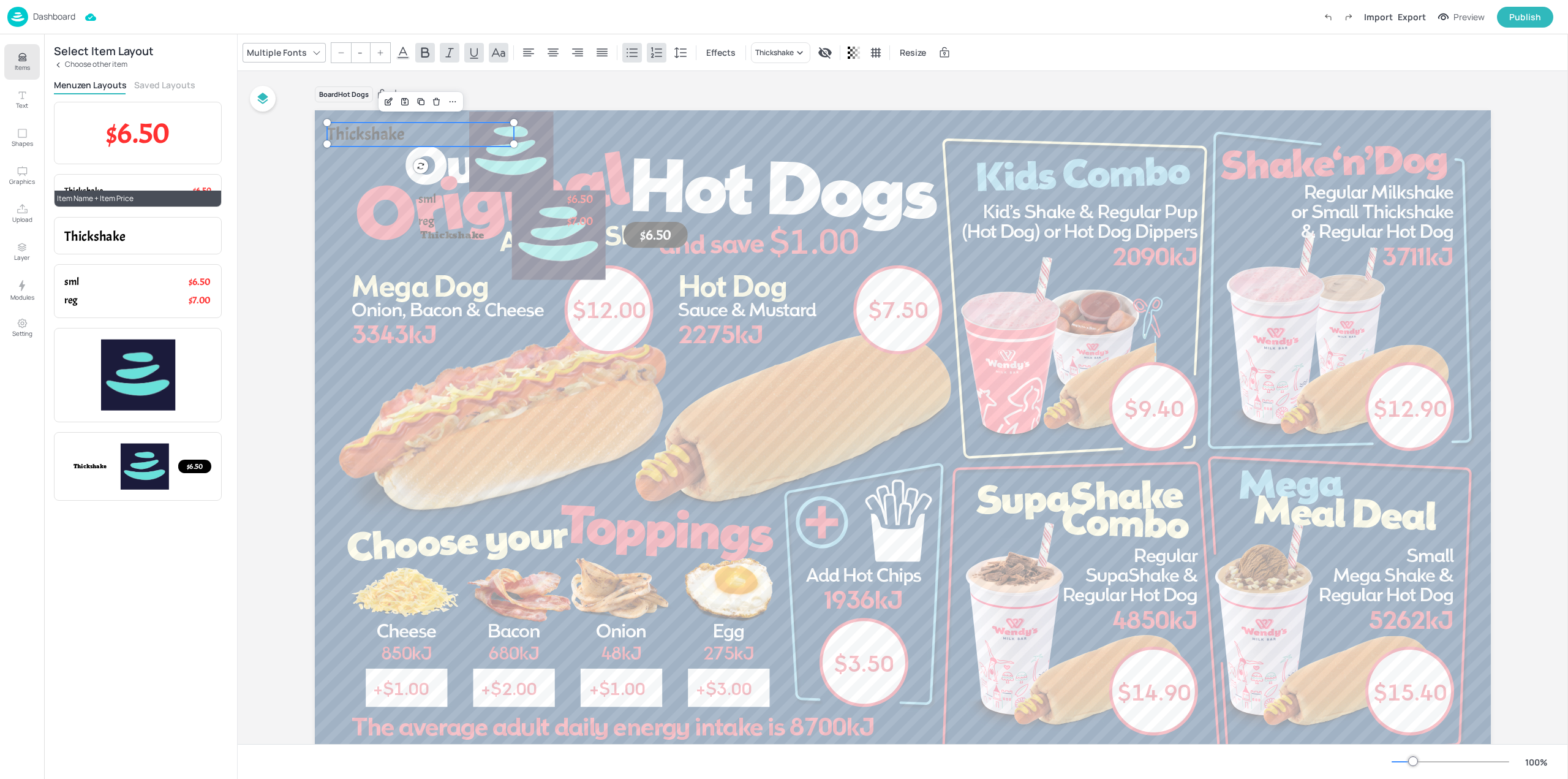
click at [129, 191] on div "Item Name + Item Price" at bounding box center [138, 199] width 167 height 16
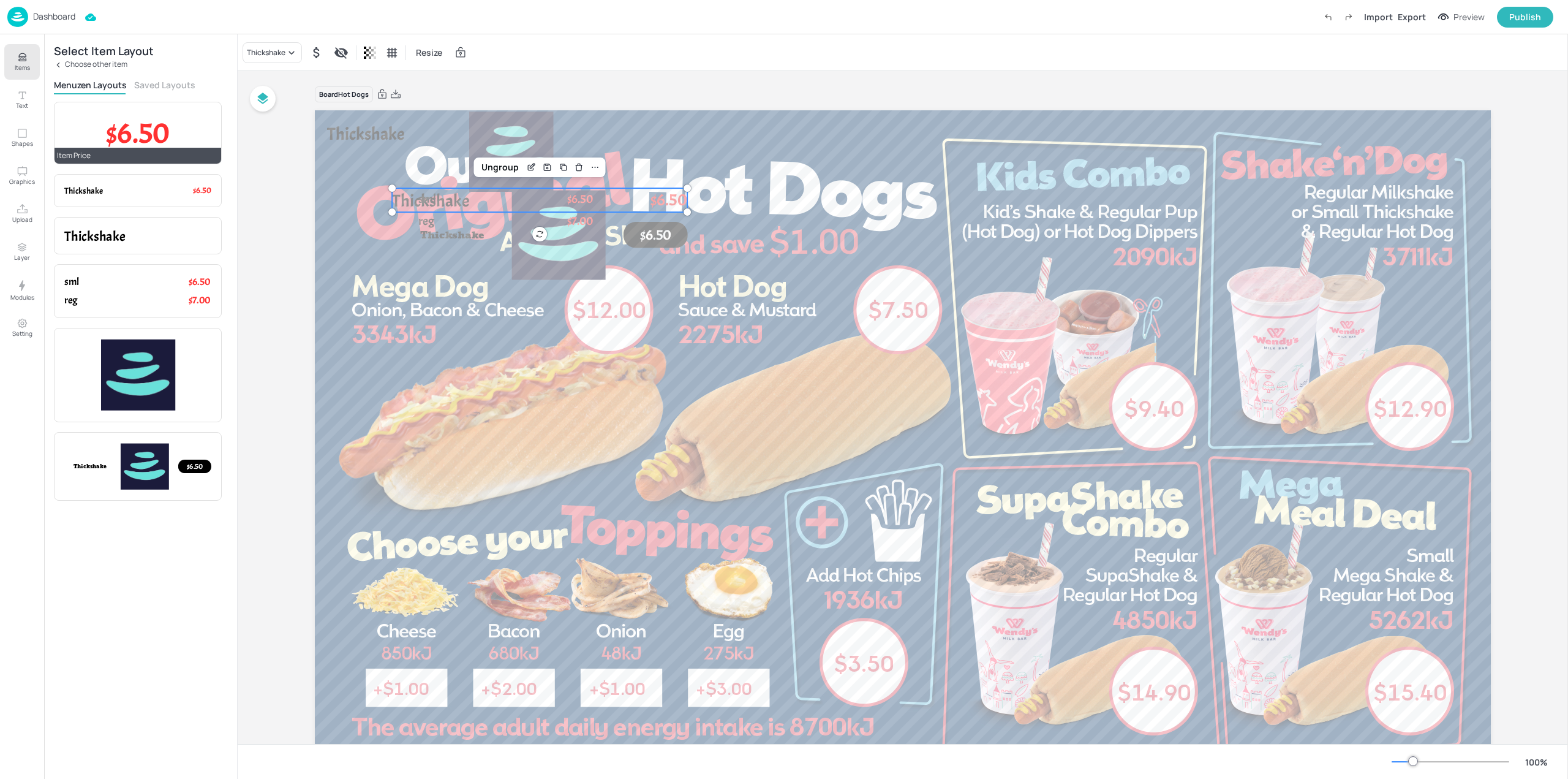
click at [119, 143] on span "$6.50" at bounding box center [138, 133] width 64 height 37
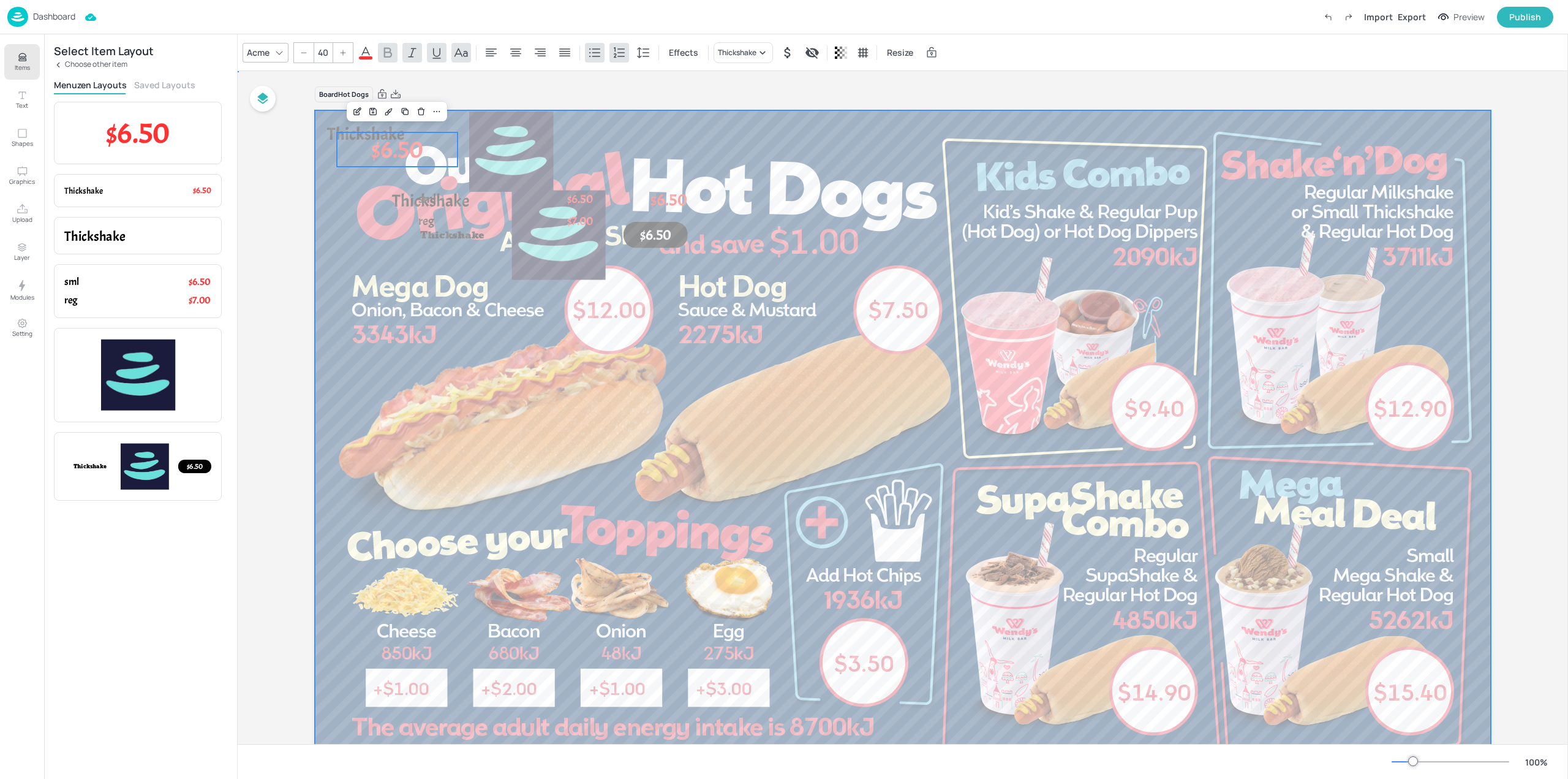
click at [1144, 289] on div at bounding box center [903, 440] width 1176 height 662
click at [1148, 241] on div at bounding box center [903, 440] width 1176 height 662
click at [726, 108] on div "Board Hot Dogs $12.00 $7.50 $9.40 $12.90 $15.40 $14.90 $3.50 $1.00 + $2.00 + $1…" at bounding box center [903, 444] width 1176 height 717
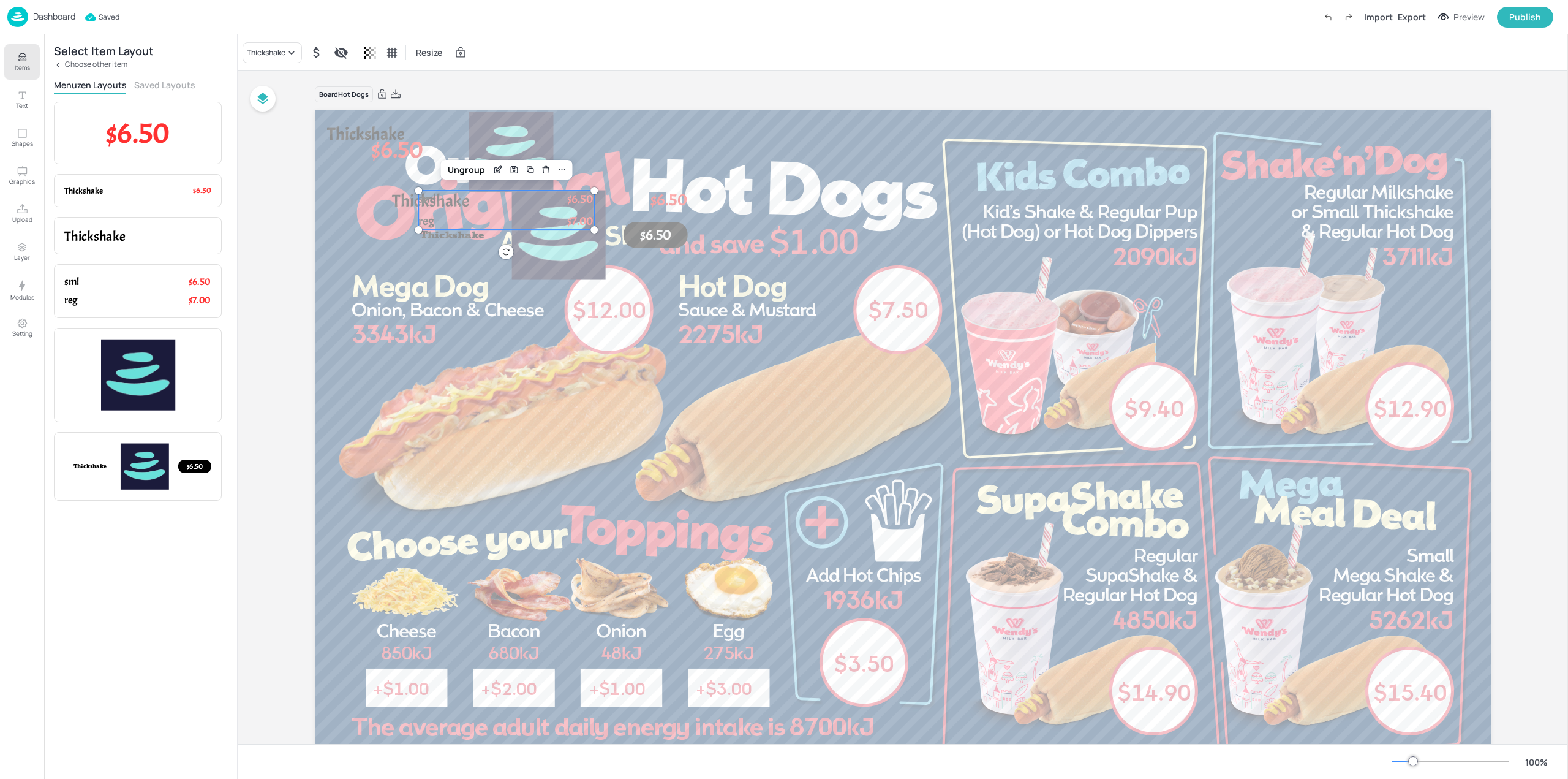
click at [583, 218] on span "$7.00" at bounding box center [580, 221] width 25 height 15
click at [576, 242] on img at bounding box center [558, 235] width 93 height 94
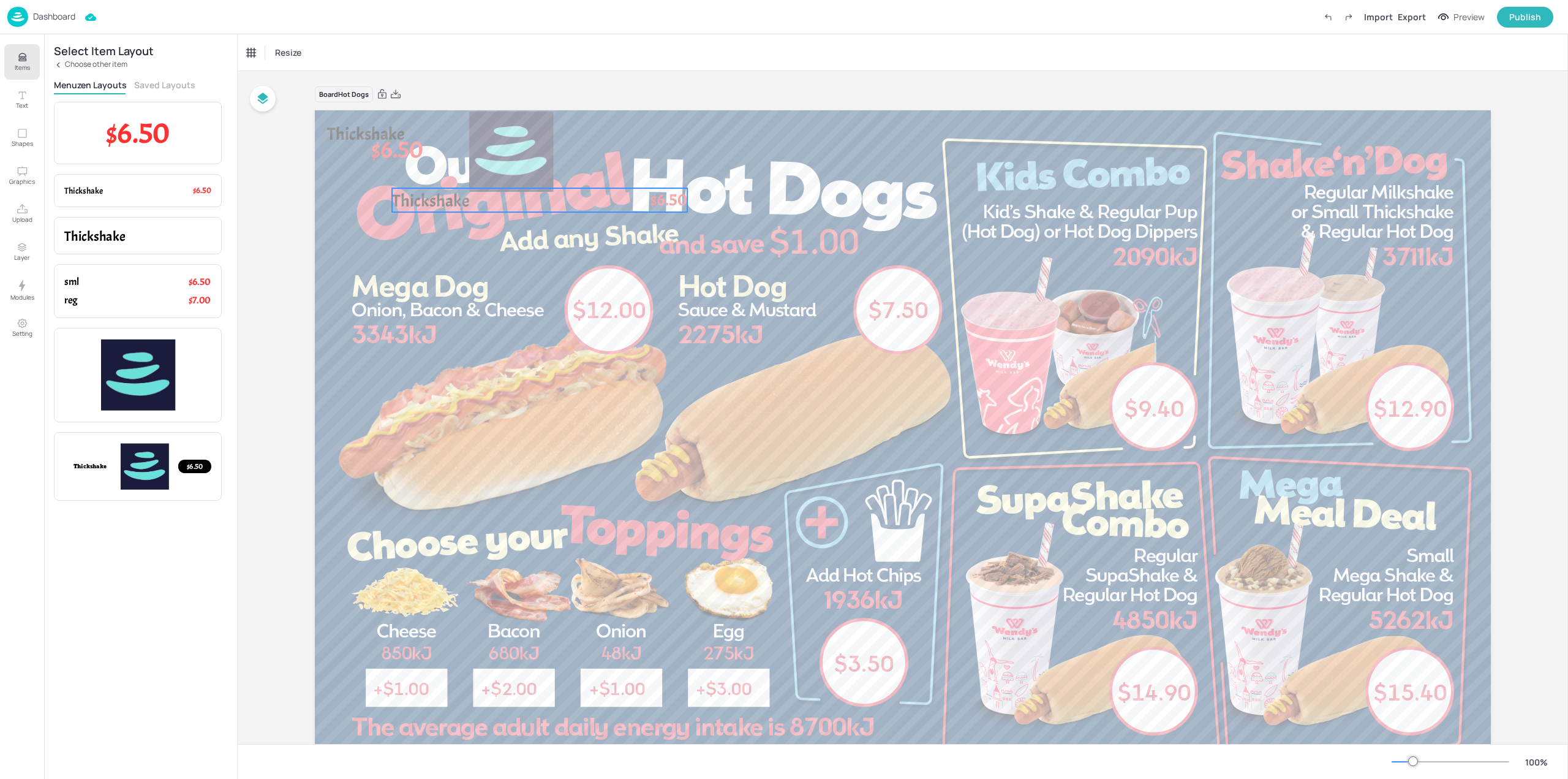
click at [670, 197] on span "$6.50" at bounding box center [669, 200] width 36 height 24
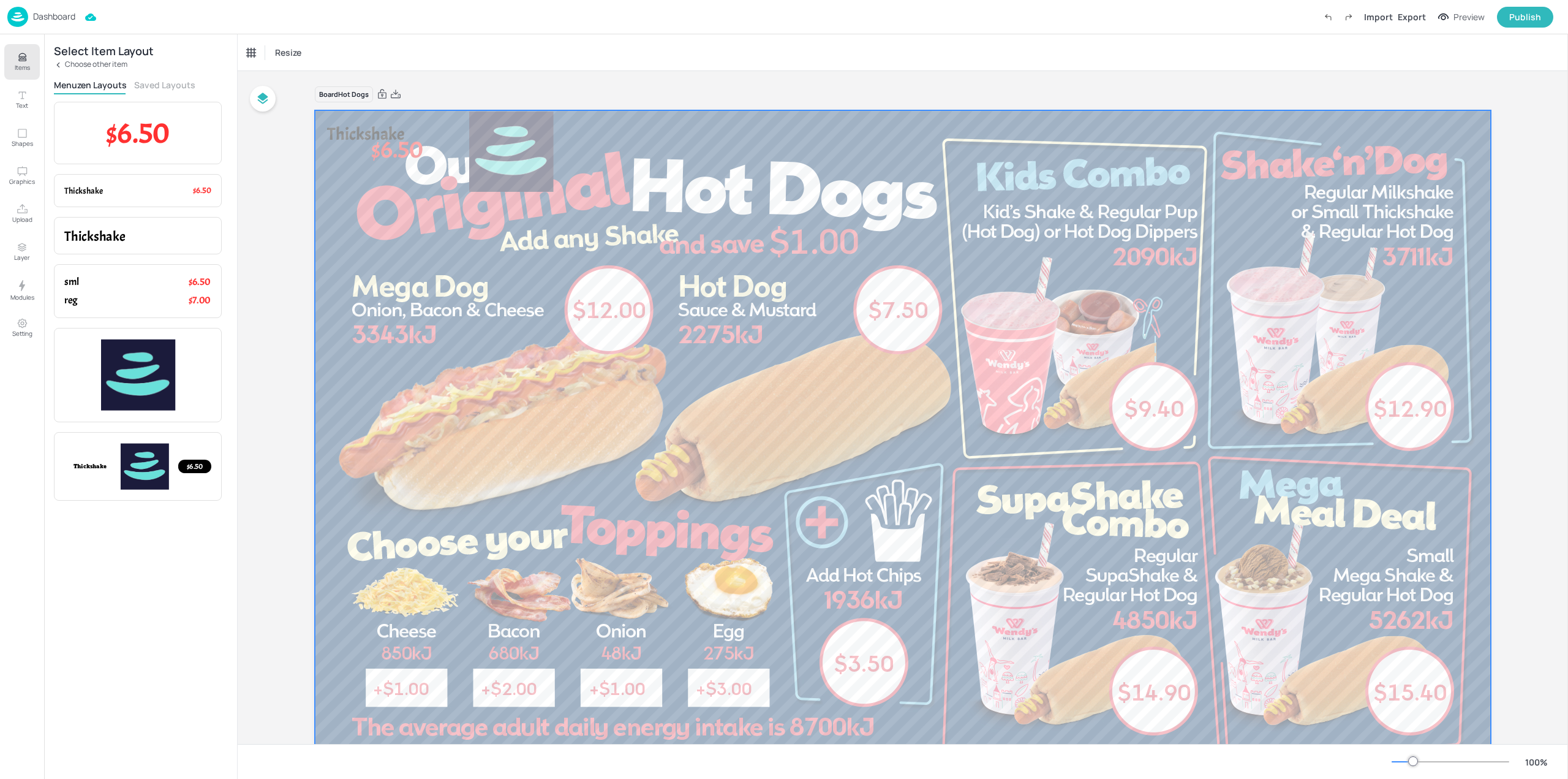
click at [412, 143] on span "$6.50" at bounding box center [397, 150] width 52 height 31
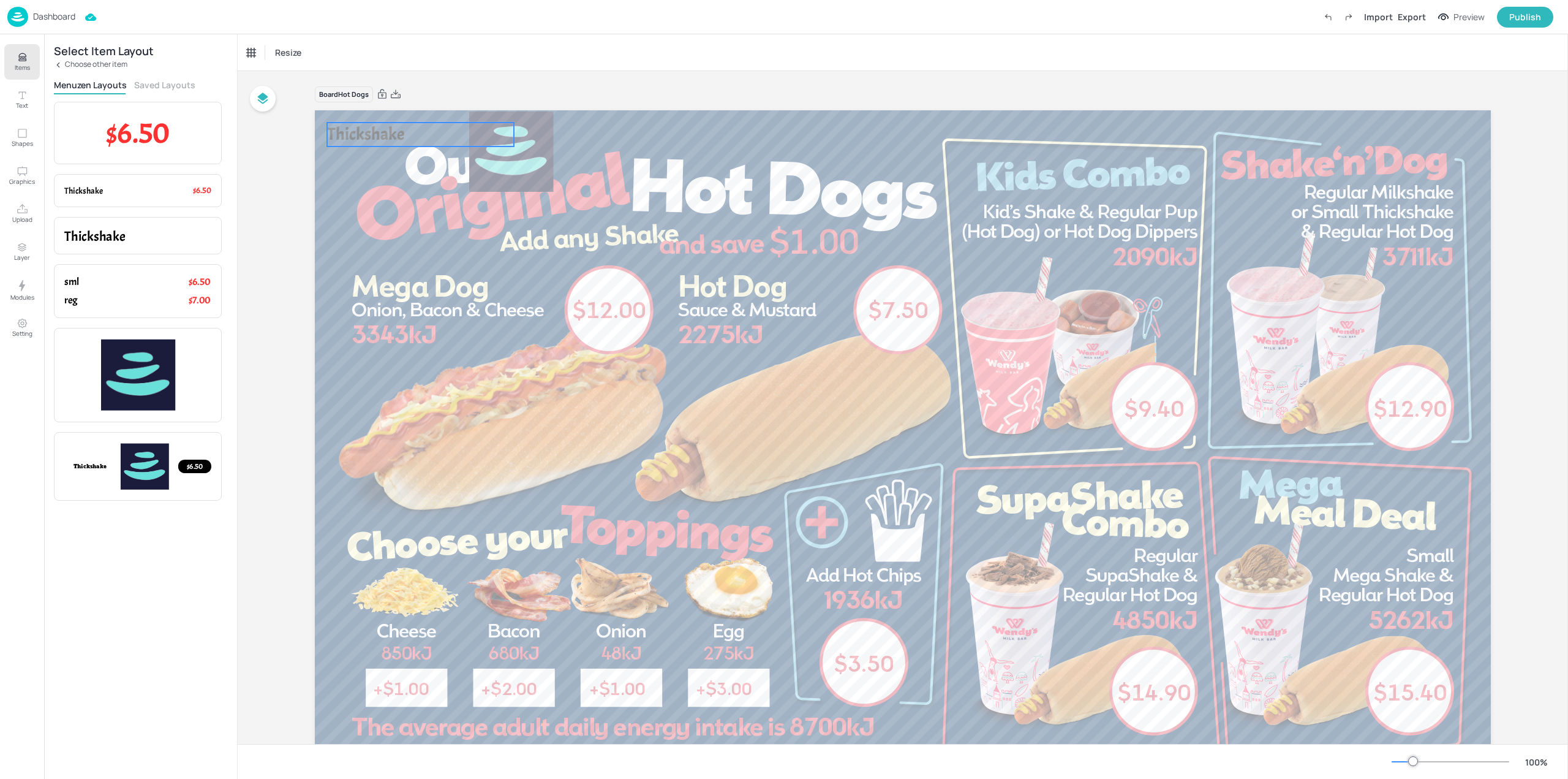
click at [372, 130] on span "Thickshake" at bounding box center [365, 134] width 77 height 22
click at [527, 140] on img at bounding box center [511, 152] width 83 height 84
click at [368, 135] on span "Thickshake" at bounding box center [365, 134] width 77 height 22
click at [530, 143] on img at bounding box center [511, 152] width 83 height 84
click at [485, 153] on img at bounding box center [511, 152] width 83 height 84
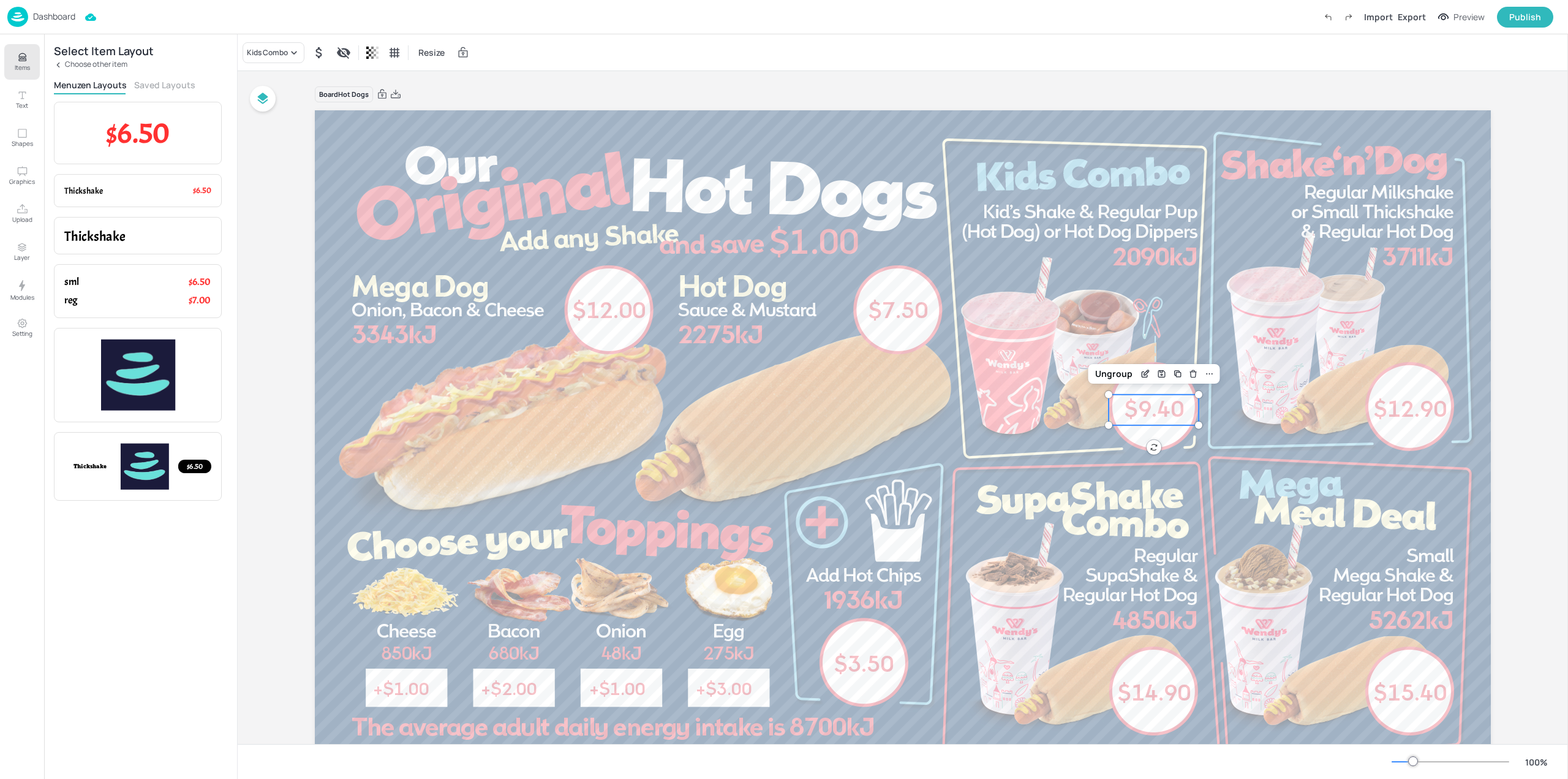
click at [1164, 415] on span "$9.40" at bounding box center [1154, 409] width 60 height 22
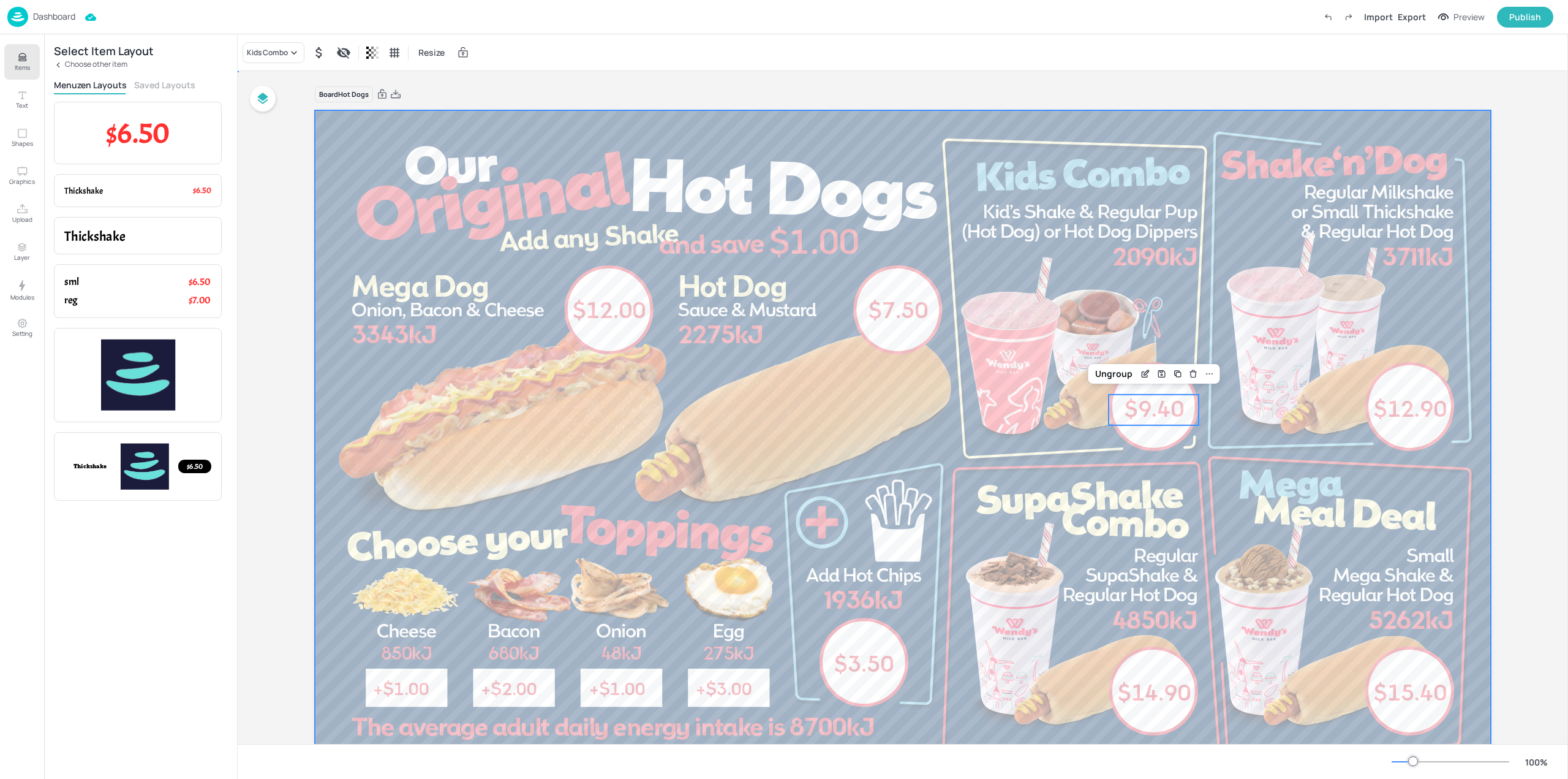
click at [1075, 315] on div at bounding box center [903, 440] width 1176 height 662
click at [1343, 299] on div at bounding box center [903, 440] width 1176 height 662
click at [1367, 342] on div at bounding box center [903, 440] width 1176 height 662
click at [1425, 214] on div at bounding box center [903, 440] width 1176 height 662
click at [1352, 180] on div at bounding box center [903, 440] width 1176 height 662
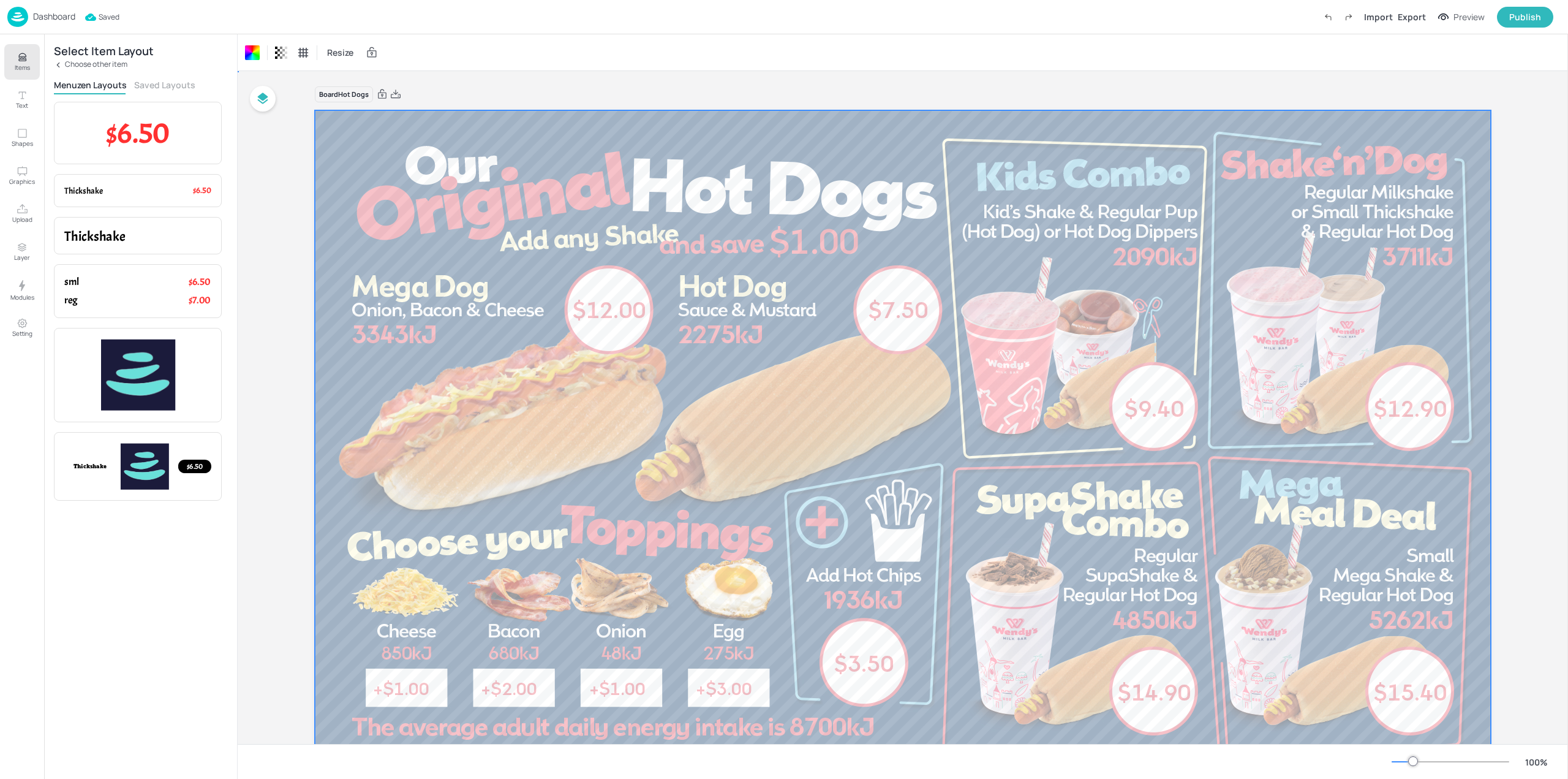
click at [1339, 222] on div at bounding box center [903, 440] width 1176 height 662
click at [1447, 241] on div at bounding box center [903, 440] width 1176 height 662
click at [1440, 264] on div at bounding box center [903, 440] width 1176 height 662
click at [1429, 220] on div at bounding box center [903, 440] width 1176 height 662
click at [1336, 233] on div at bounding box center [903, 440] width 1176 height 662
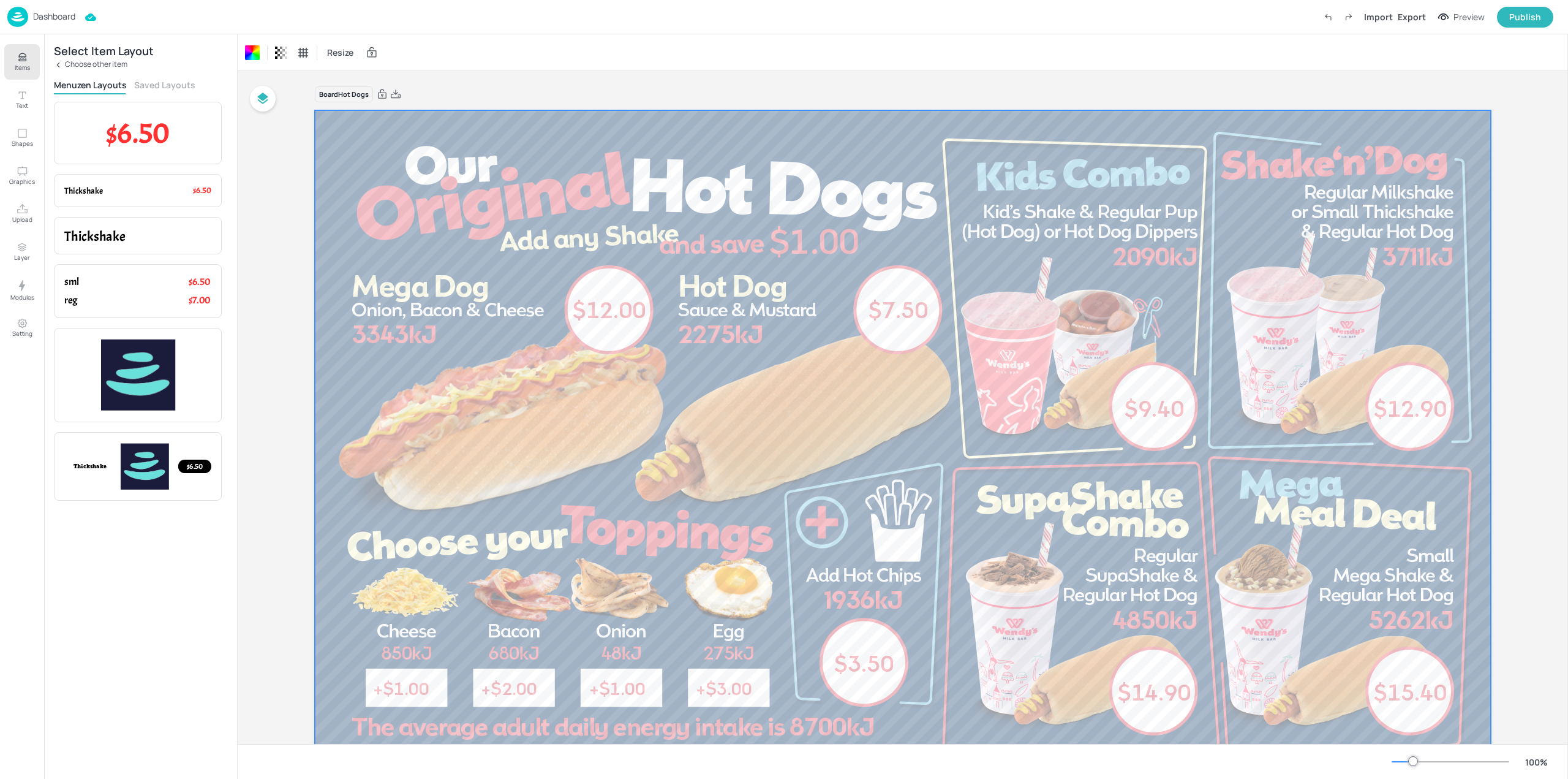
click at [152, 84] on button "Saved Layouts" at bounding box center [164, 84] width 61 height 12
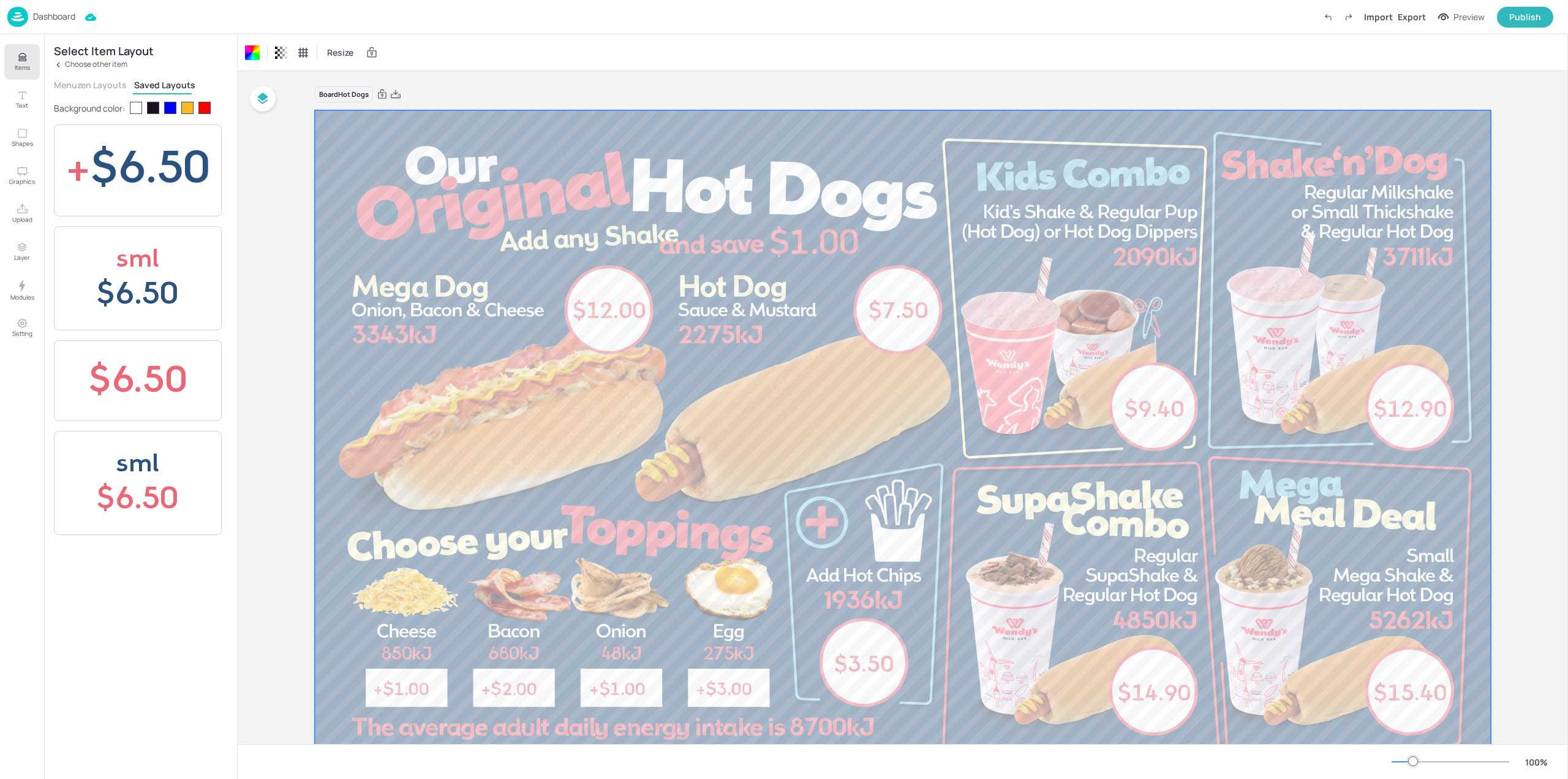
click at [87, 83] on button "Menuzen Layouts" at bounding box center [90, 84] width 73 height 12
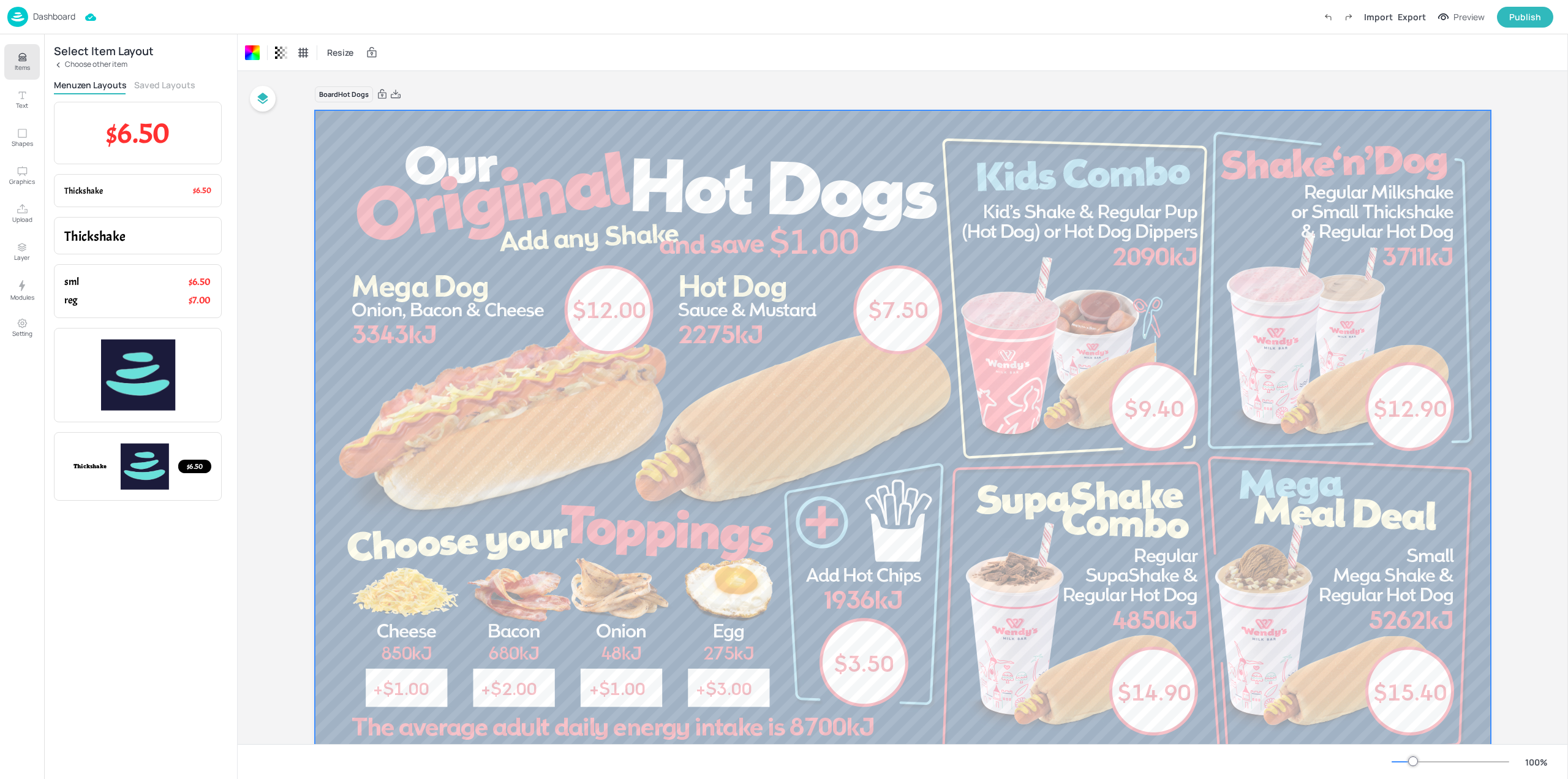
click at [59, 65] on icon at bounding box center [57, 64] width 8 height 8
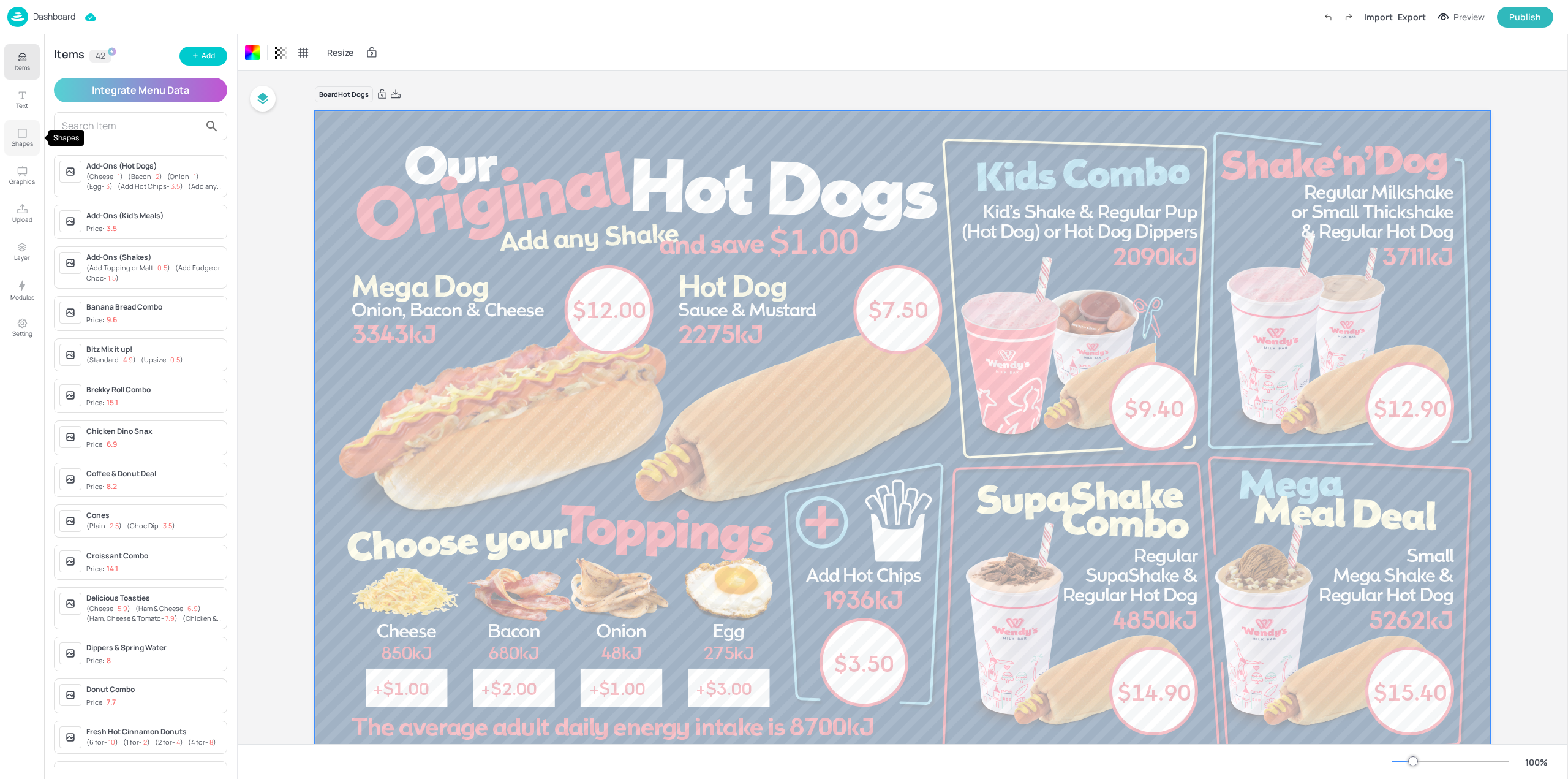
click at [10, 143] on button "Shapes" at bounding box center [22, 137] width 35 height 35
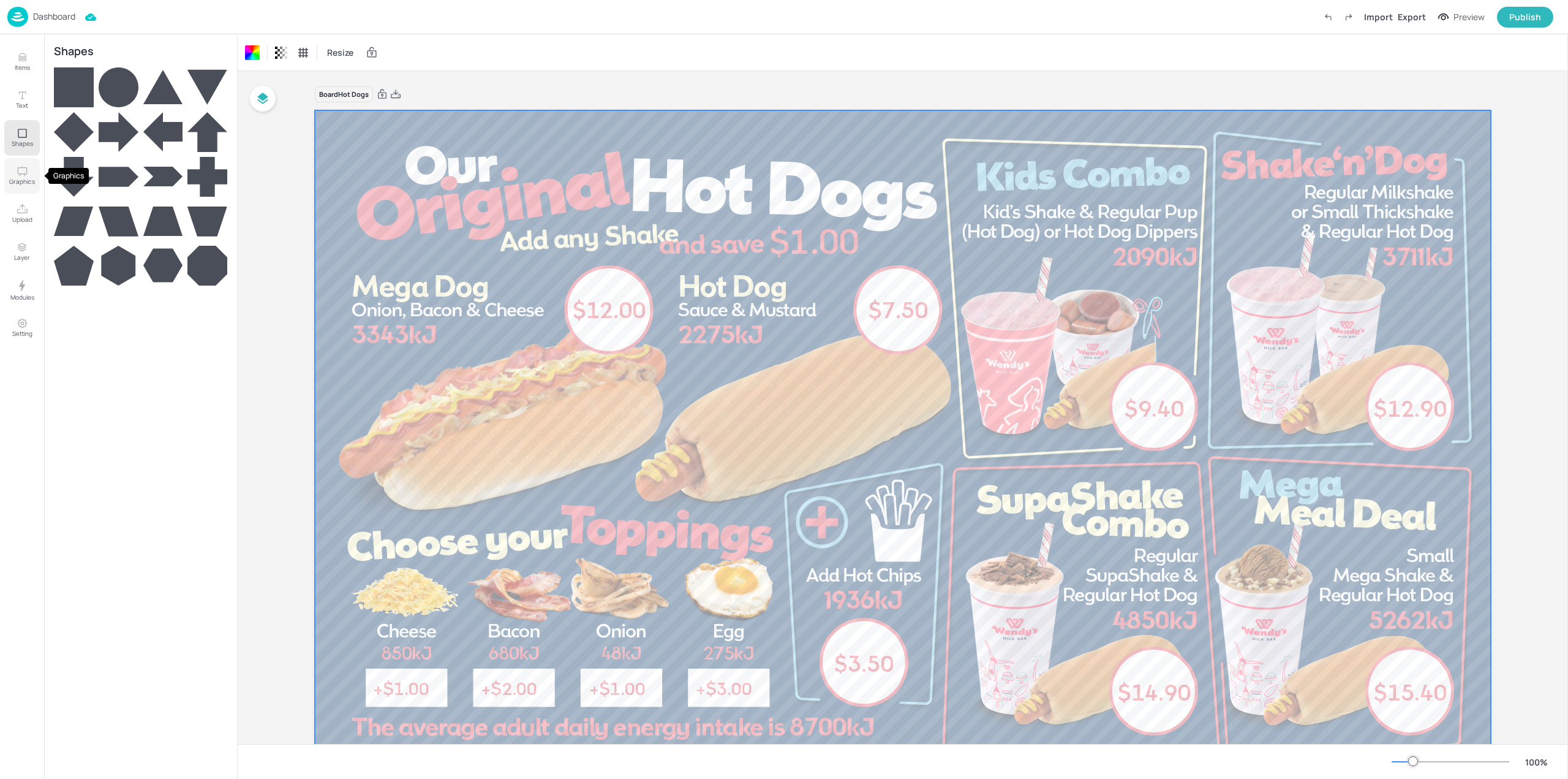
click at [20, 171] on icon "Graphics" at bounding box center [22, 171] width 12 height 12
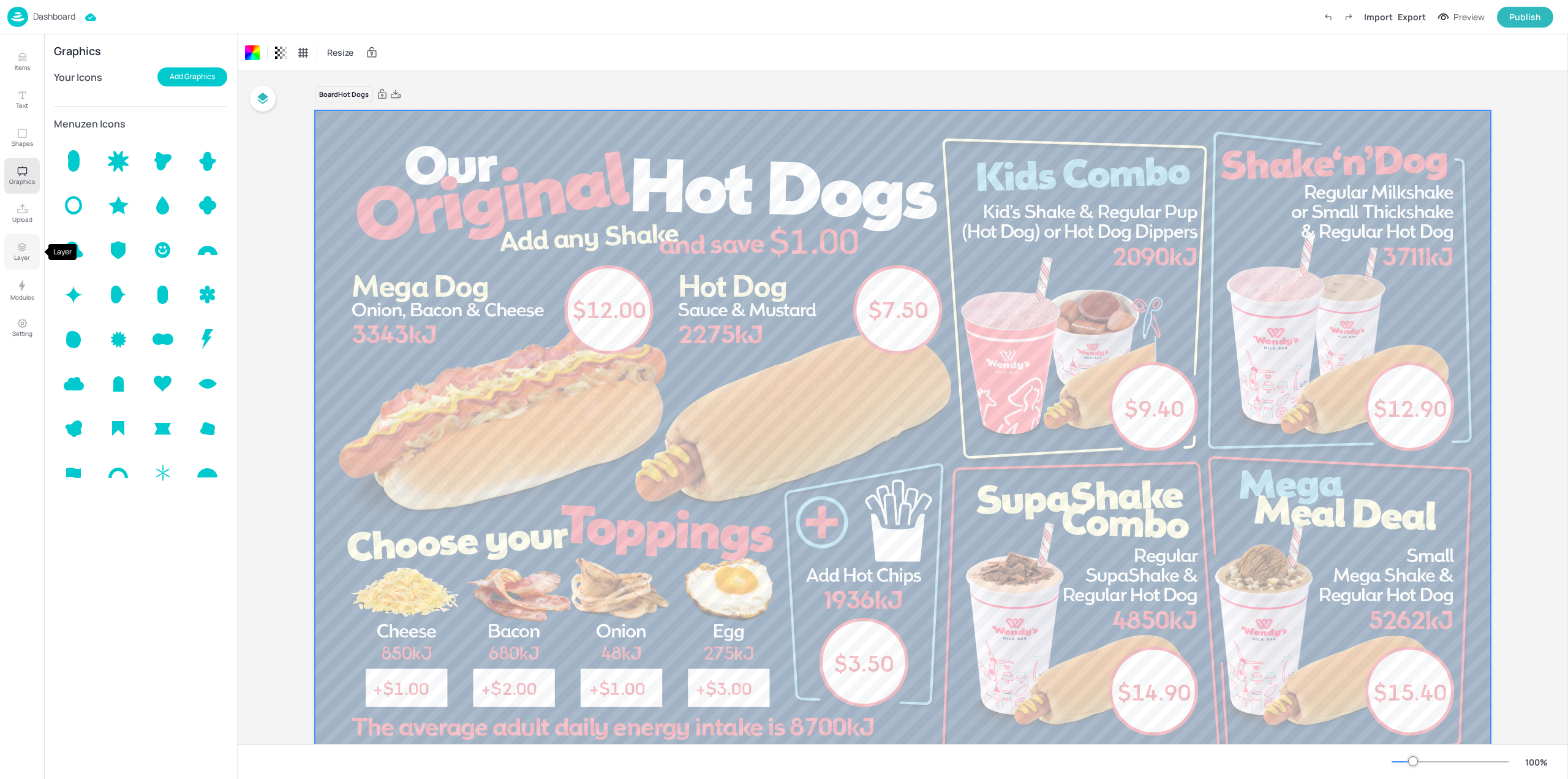
click at [25, 239] on button "Layer" at bounding box center [22, 251] width 35 height 35
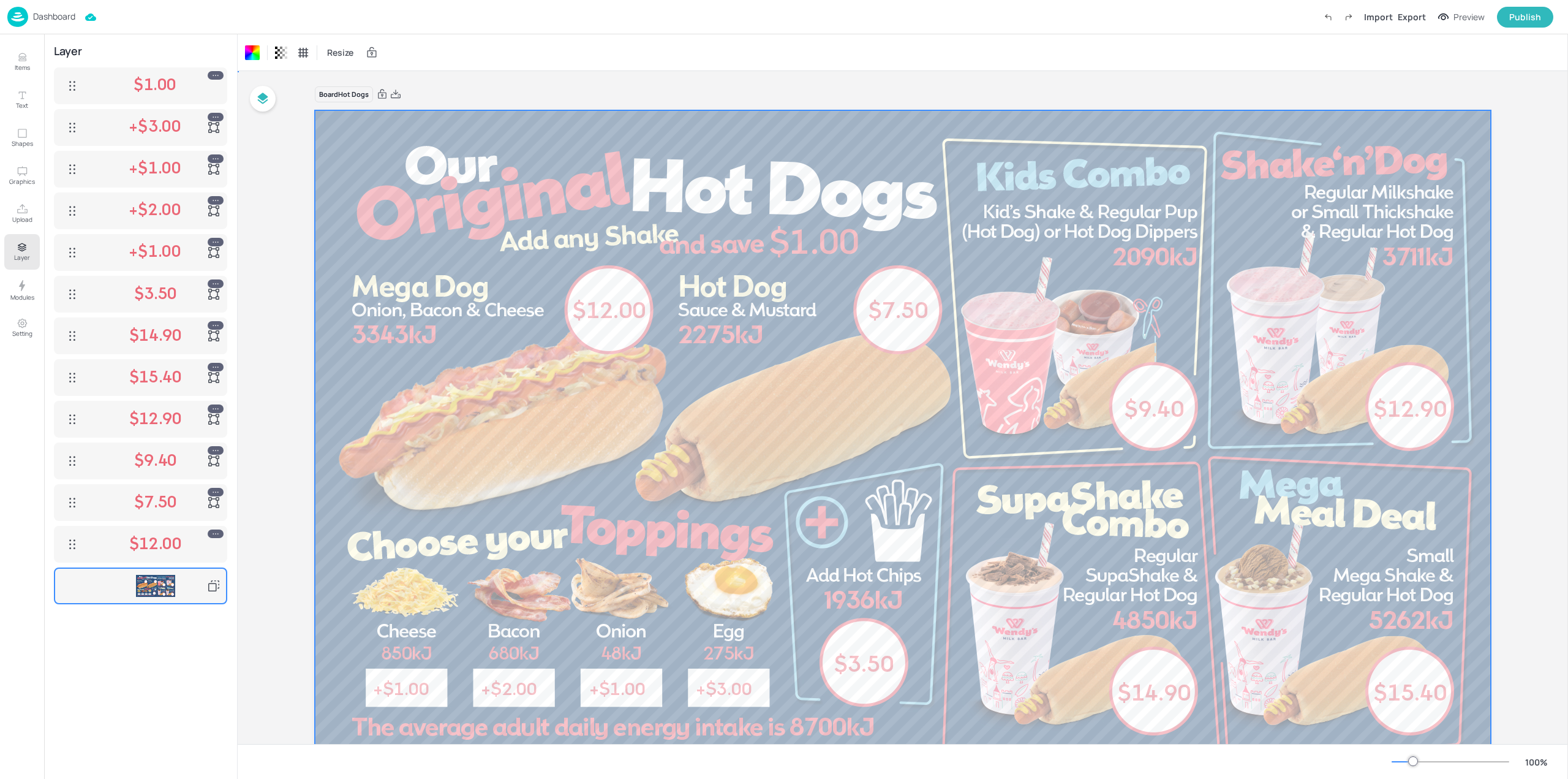
click at [719, 589] on div at bounding box center [903, 440] width 1176 height 662
click at [416, 50] on div "Resize" at bounding box center [903, 53] width 1330 height 36
click at [1275, 228] on div at bounding box center [903, 440] width 1176 height 662
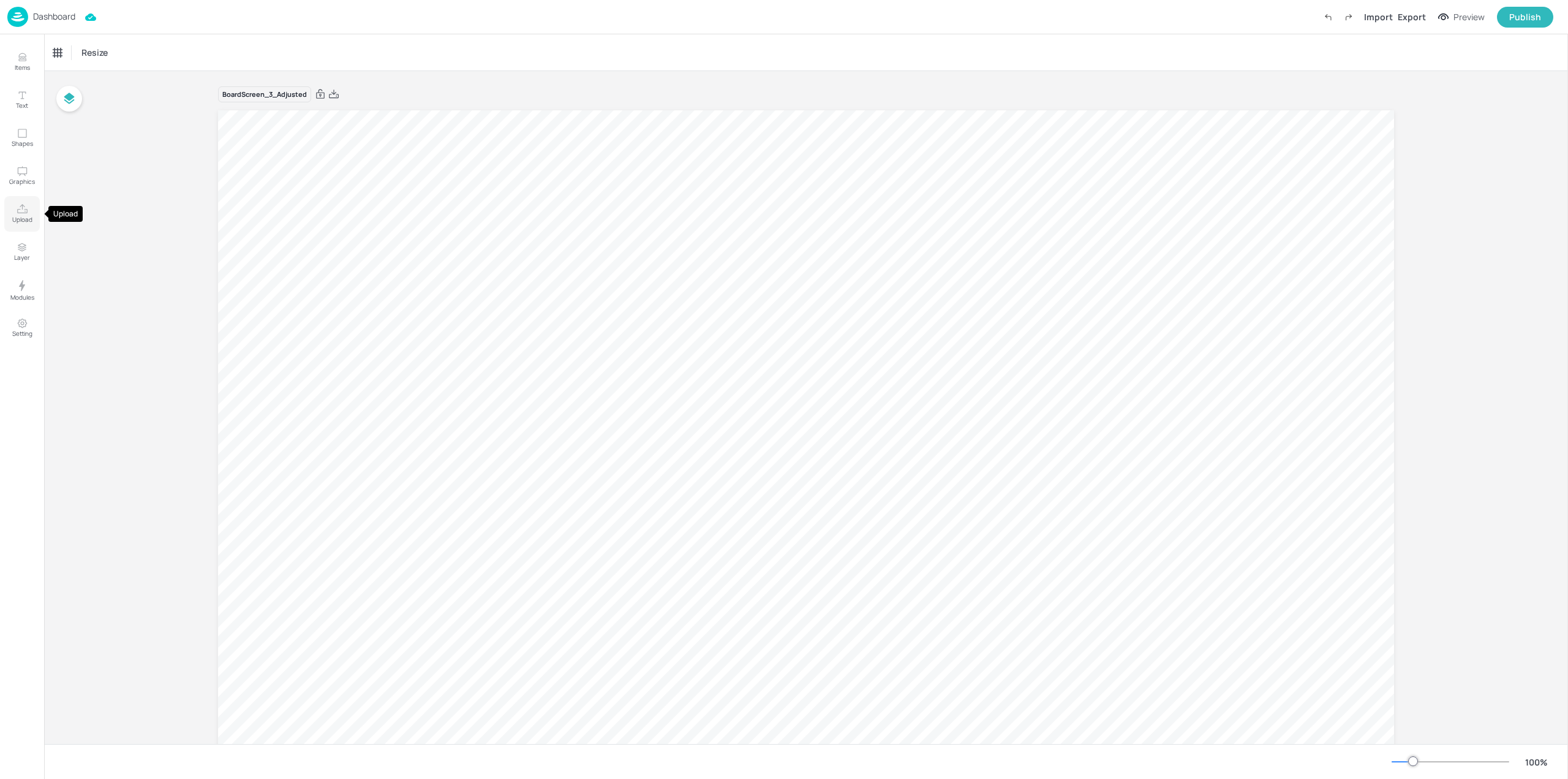
click at [27, 214] on icon "Upload" at bounding box center [22, 209] width 12 height 12
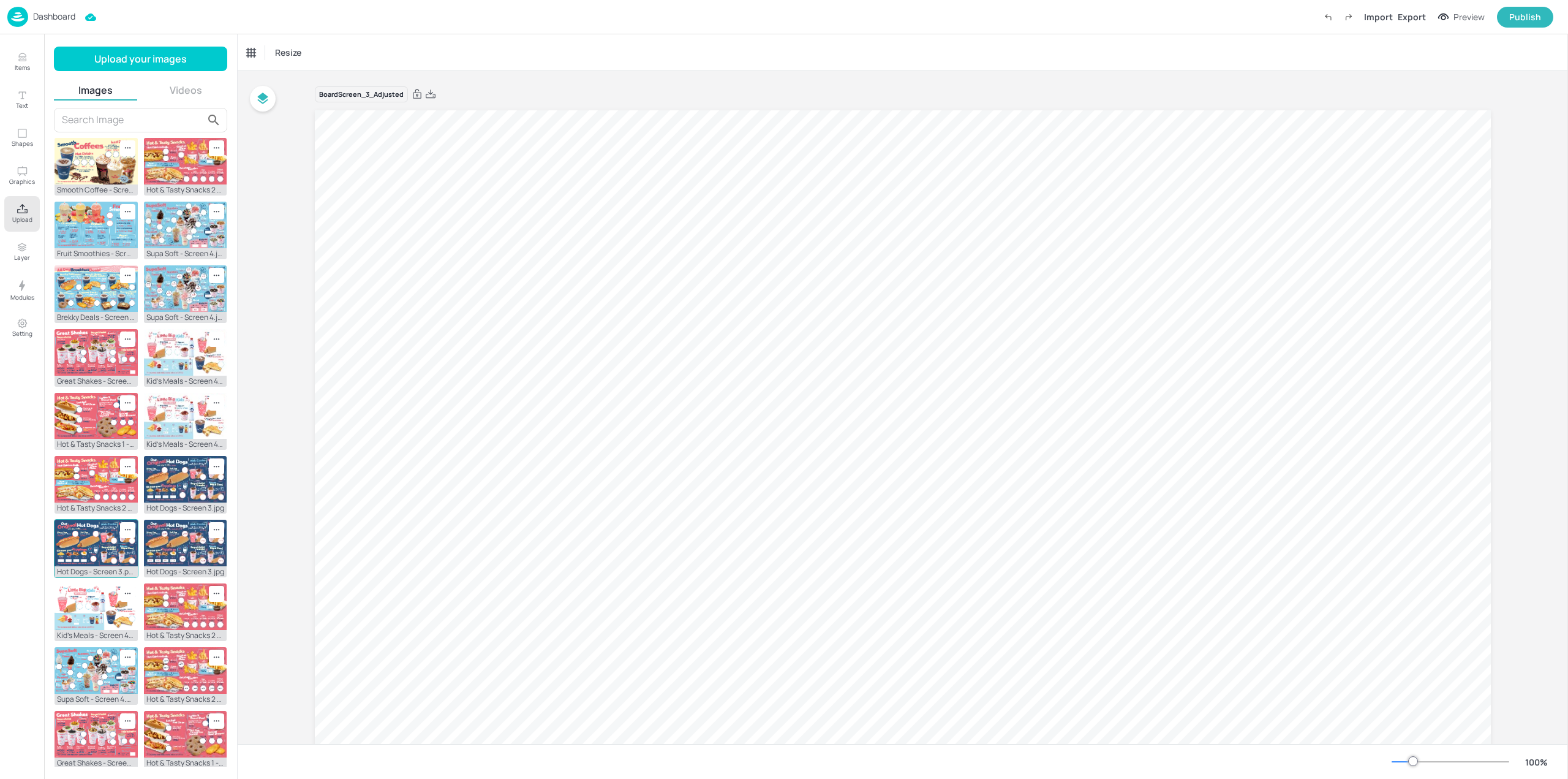
click at [92, 527] on img at bounding box center [96, 542] width 83 height 46
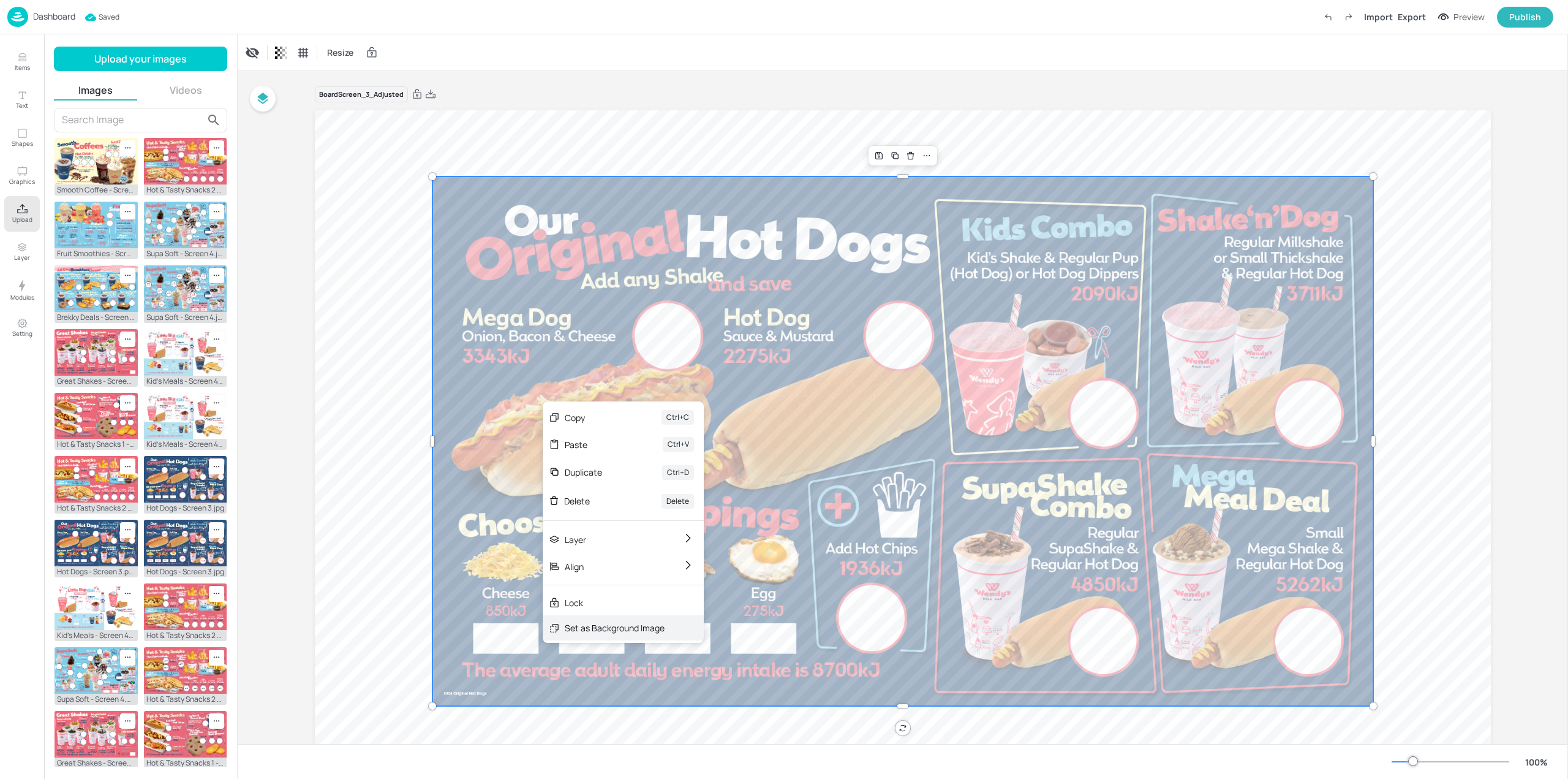
click at [573, 634] on div "Set as Background Image" at bounding box center [614, 627] width 100 height 13
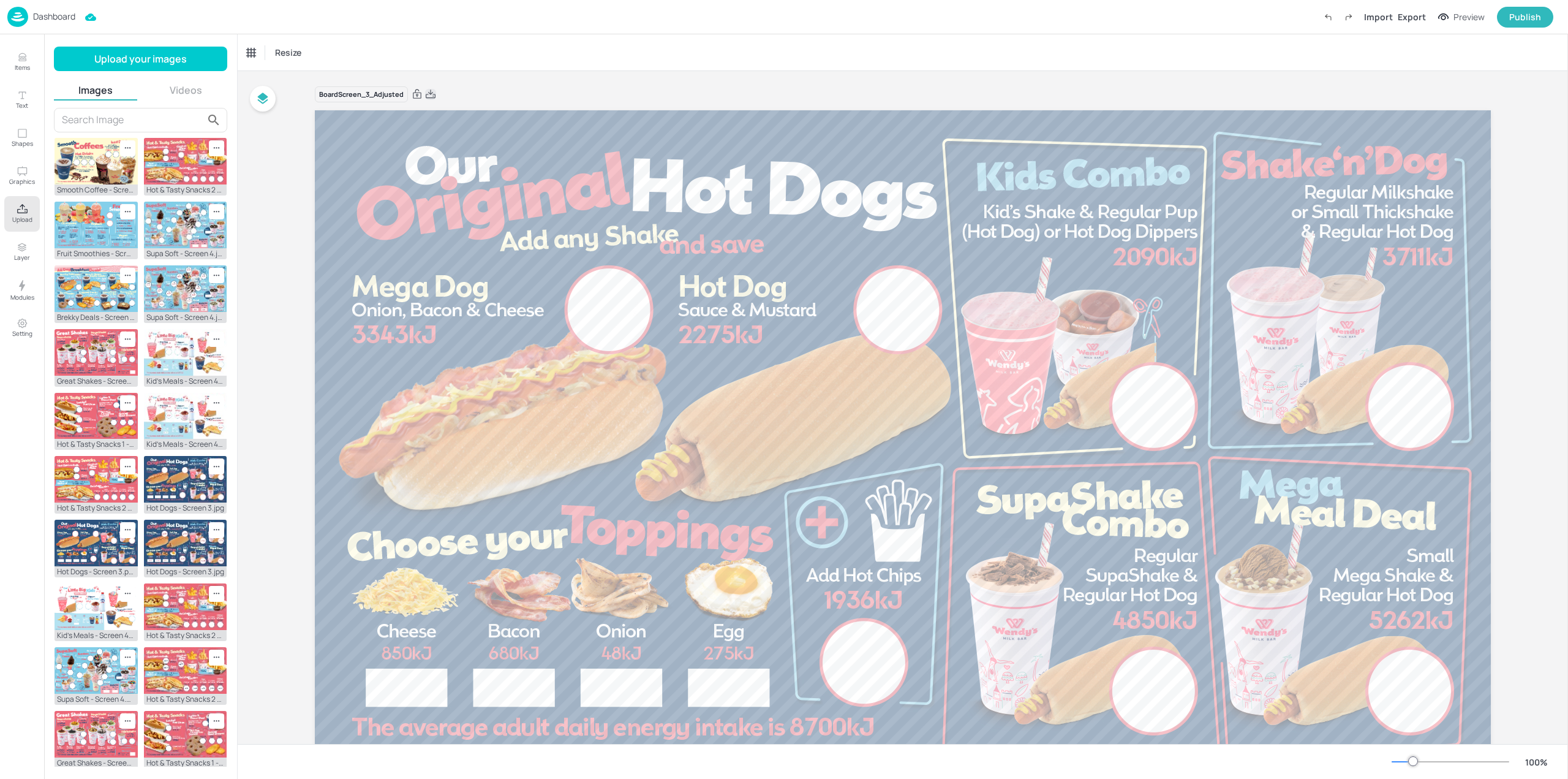
click at [430, 93] on icon at bounding box center [430, 94] width 10 height 8
